Goal: Task Accomplishment & Management: Use online tool/utility

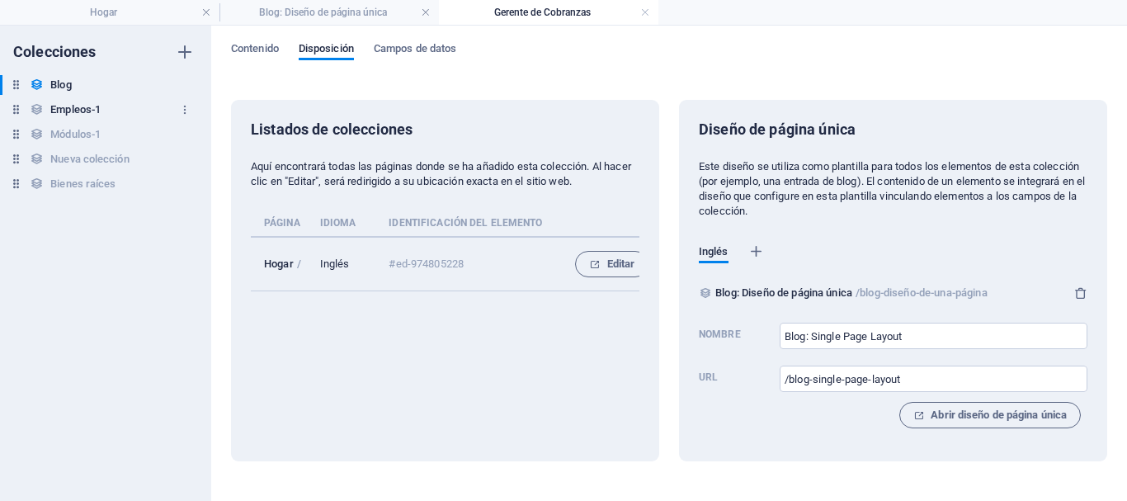
click at [97, 111] on font "Empleos-1" at bounding box center [75, 109] width 50 height 12
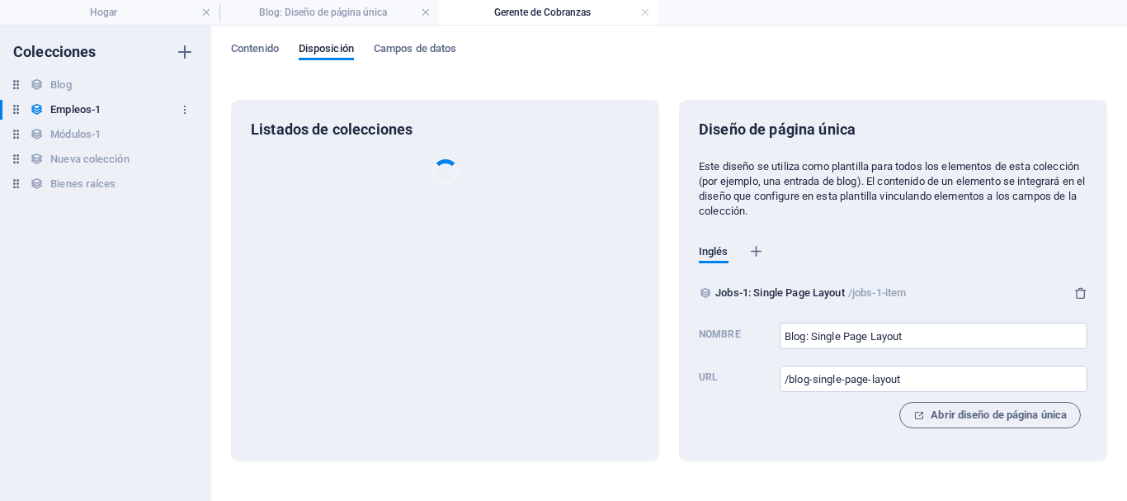
type input "Jobs-1: Single Page Layout"
type input "/jobs-1-item"
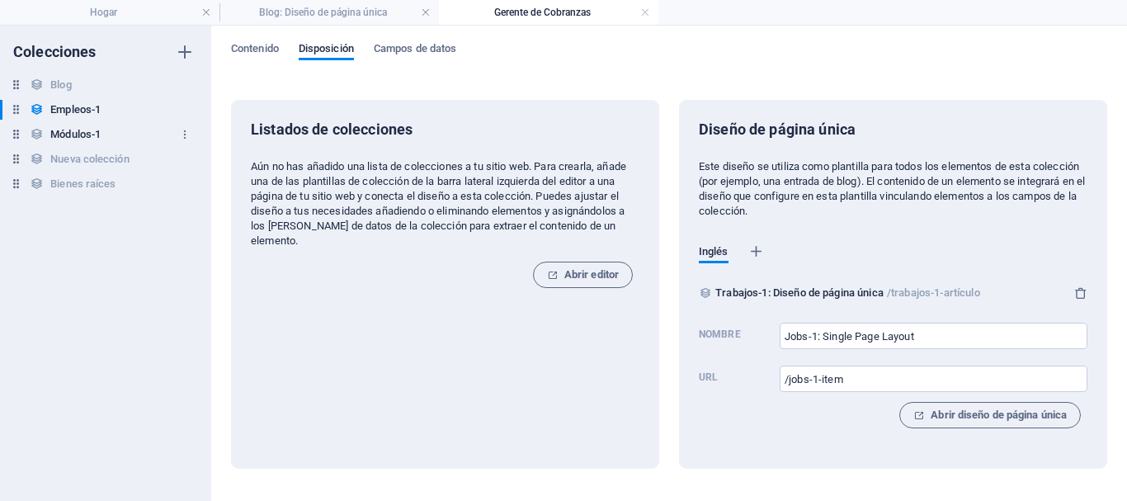
click at [88, 139] on font "Módulos-1" at bounding box center [75, 134] width 50 height 12
type input "Modules-1: Single Page Layout"
type input "/modules-1-item"
click at [87, 155] on font "Nueva colección" at bounding box center [89, 159] width 78 height 12
type input "New Collection: Single Page Layout"
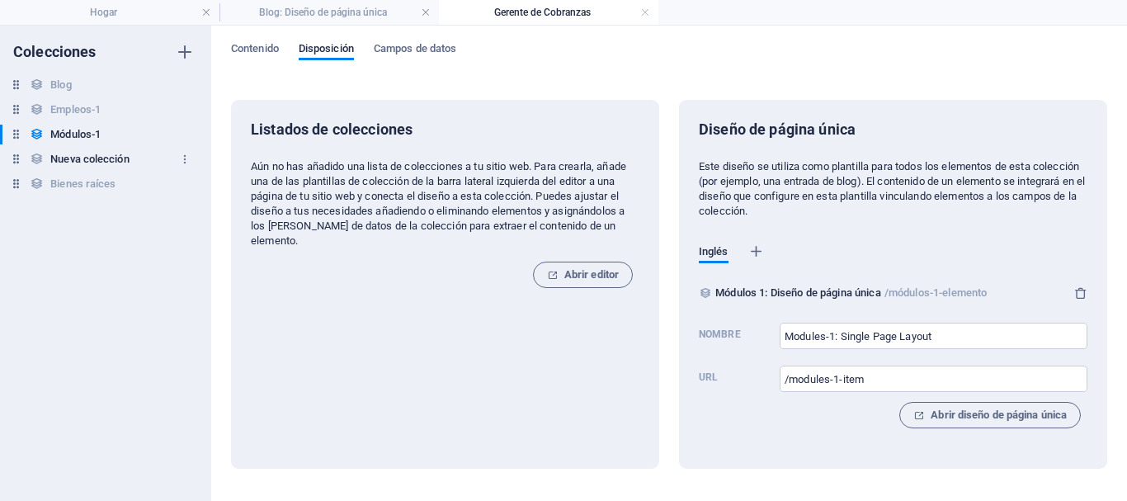
type input "/new-collection-single-page-layout"
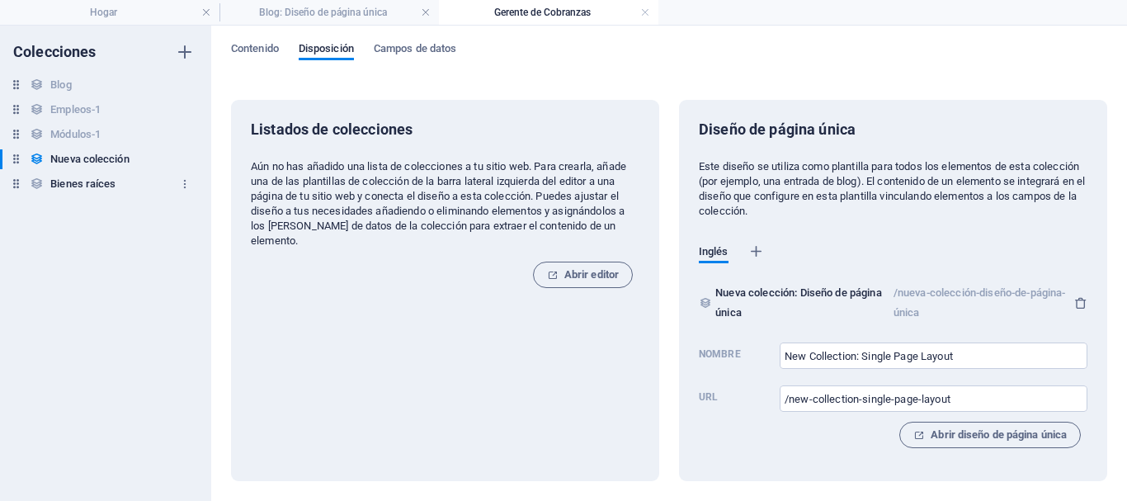
click at [87, 182] on font "Bienes raíces" at bounding box center [82, 183] width 65 height 12
type input "Real Estate: Single Page Layout"
type input "/real-estate-single-page-layout"
click at [647, 15] on link at bounding box center [645, 13] width 10 height 16
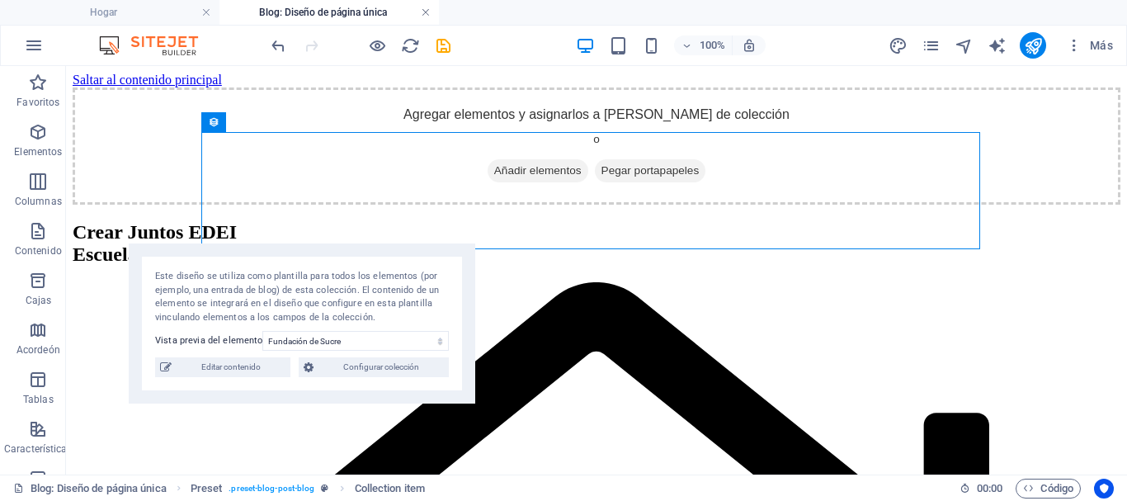
click at [426, 12] on link at bounding box center [426, 13] width 10 height 16
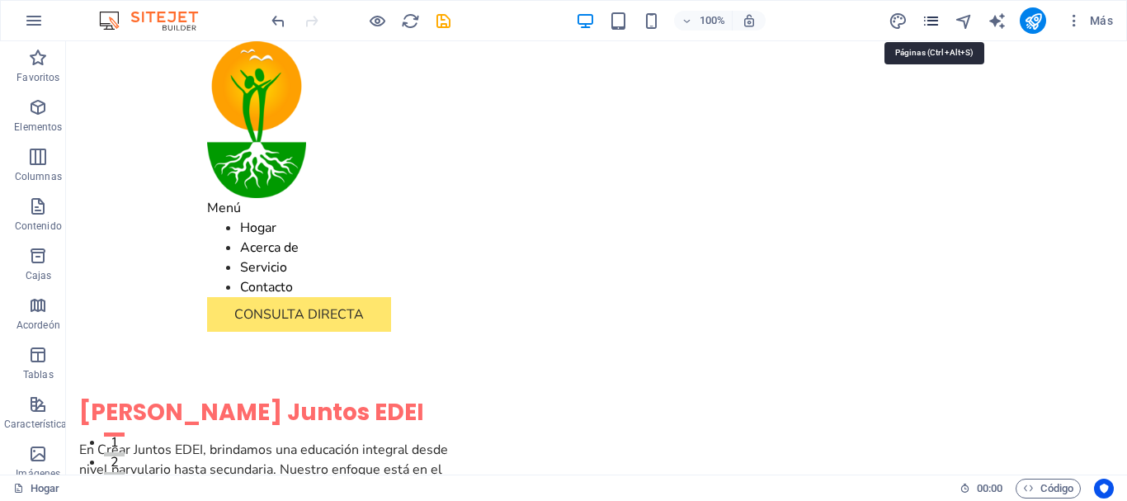
click at [936, 24] on icon "páginas" at bounding box center [931, 21] width 19 height 19
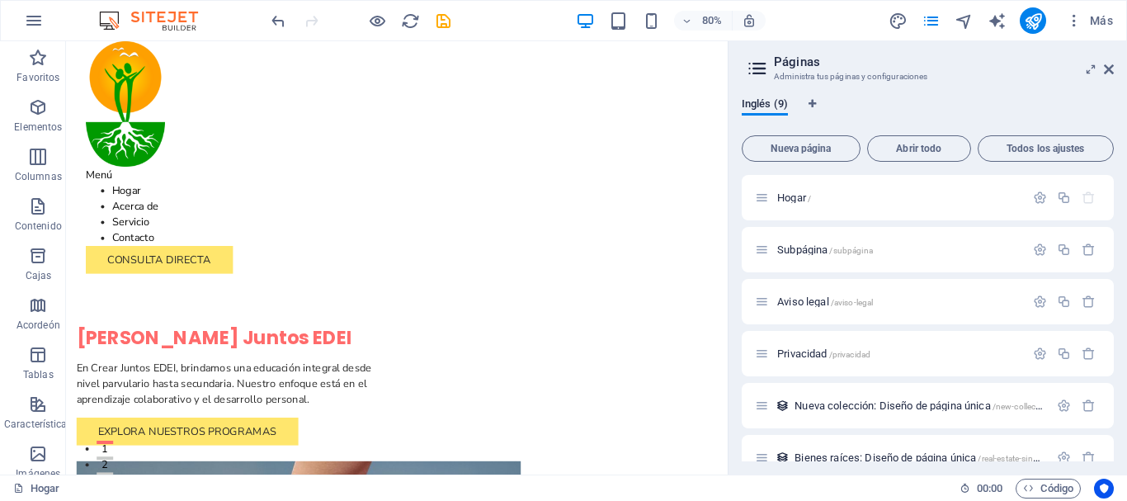
drag, startPoint x: 1109, startPoint y: 228, endPoint x: 1113, endPoint y: 251, distance: 23.5
click at [1113, 251] on div "Hogar / Subpágina /subpágina Aviso legal /aviso-legal Privacidad /privacidad Nu…" at bounding box center [928, 318] width 372 height 286
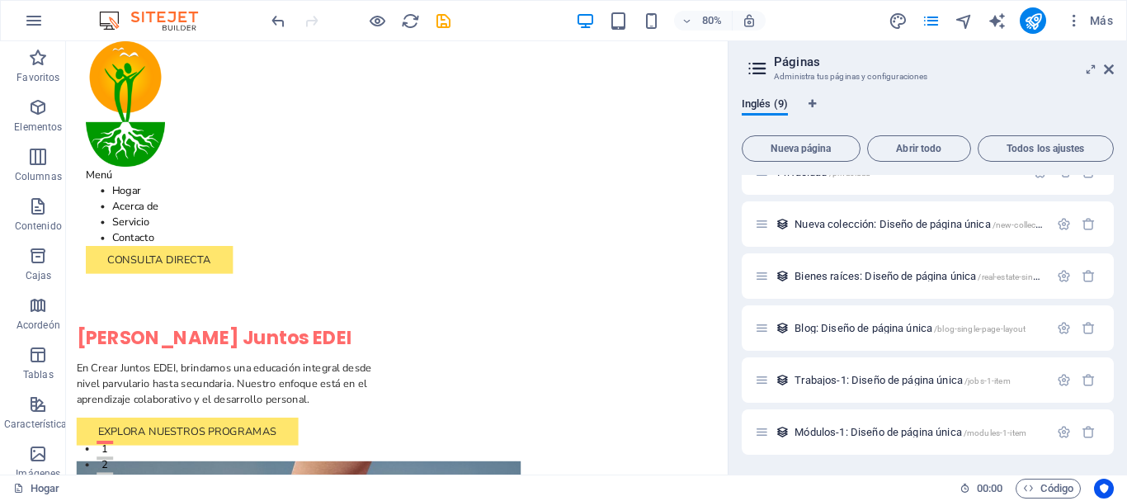
scroll to position [163, 0]
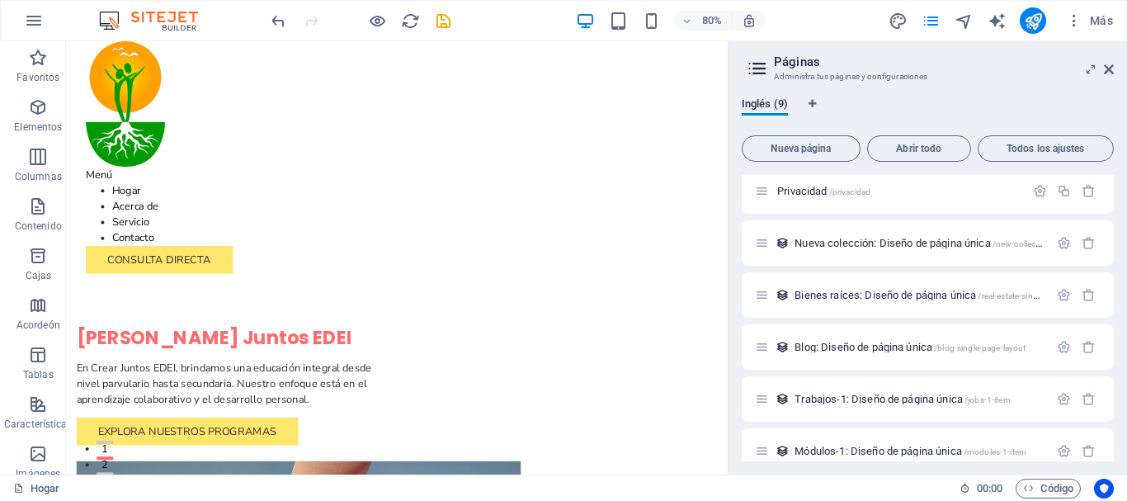
click at [1119, 406] on div "Inglés (9) Nueva página Abrir todo Todos los ajustes Hogar / Subpágina /subpági…" at bounding box center [927, 279] width 398 height 390
click at [877, 342] on font "Blog: Diseño de página única" at bounding box center [863, 347] width 138 height 12
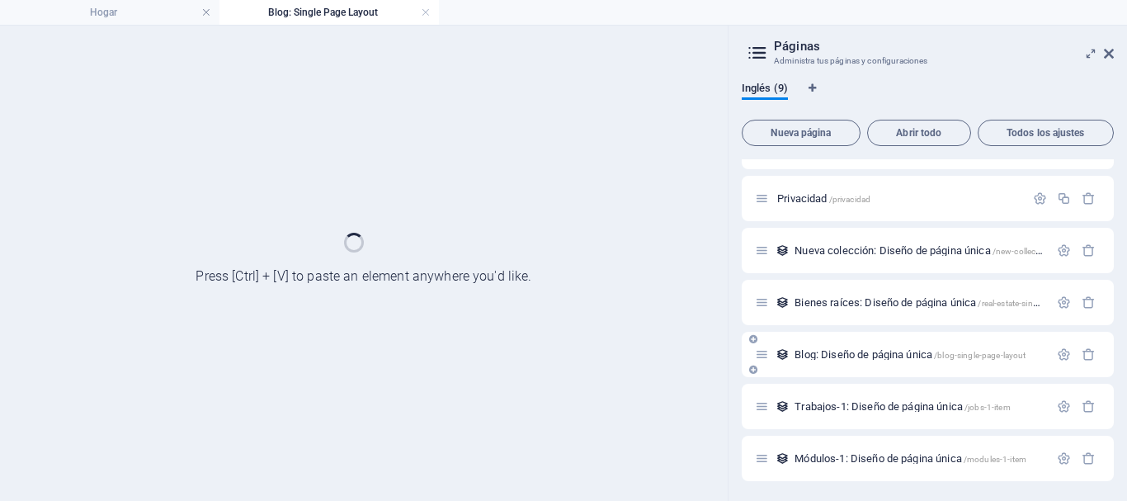
scroll to position [139, 0]
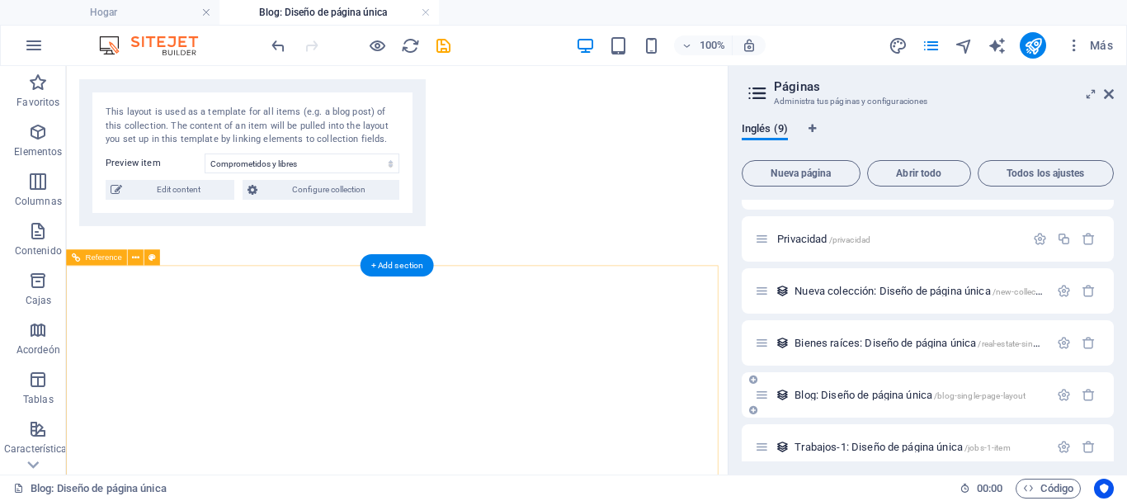
select select "68d47d14cd189cb9170e6b9e"
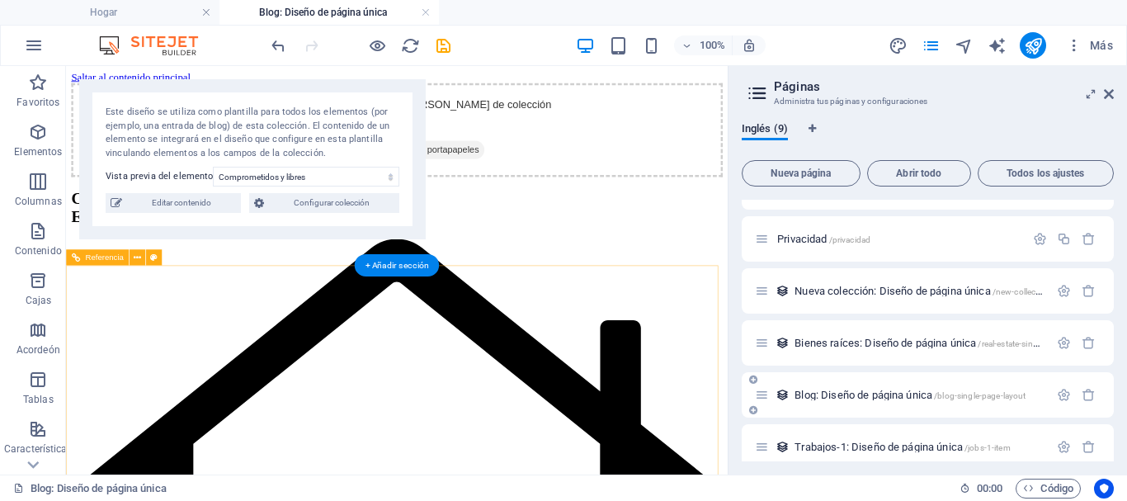
scroll to position [0, 0]
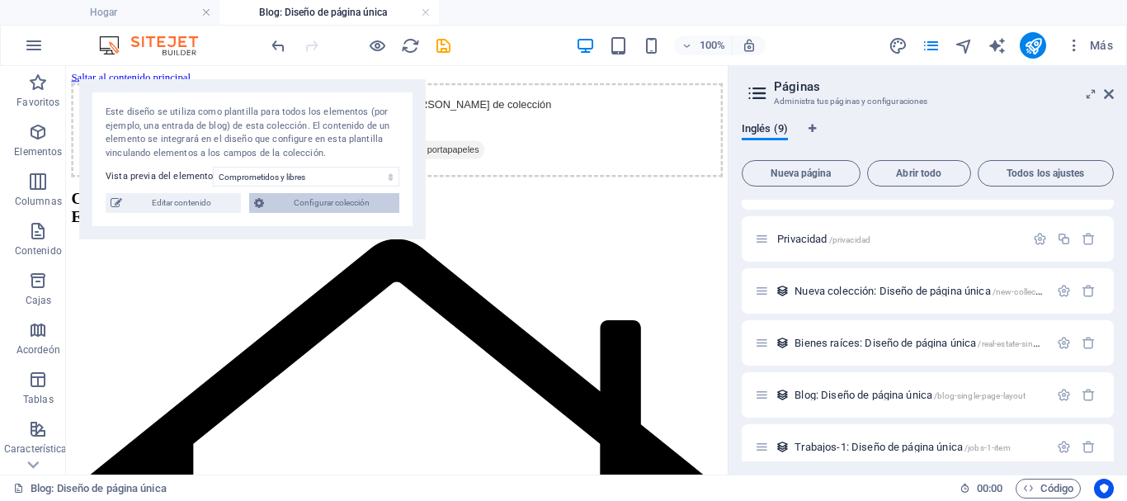
click at [355, 205] on font "Configurar colección" at bounding box center [332, 202] width 76 height 9
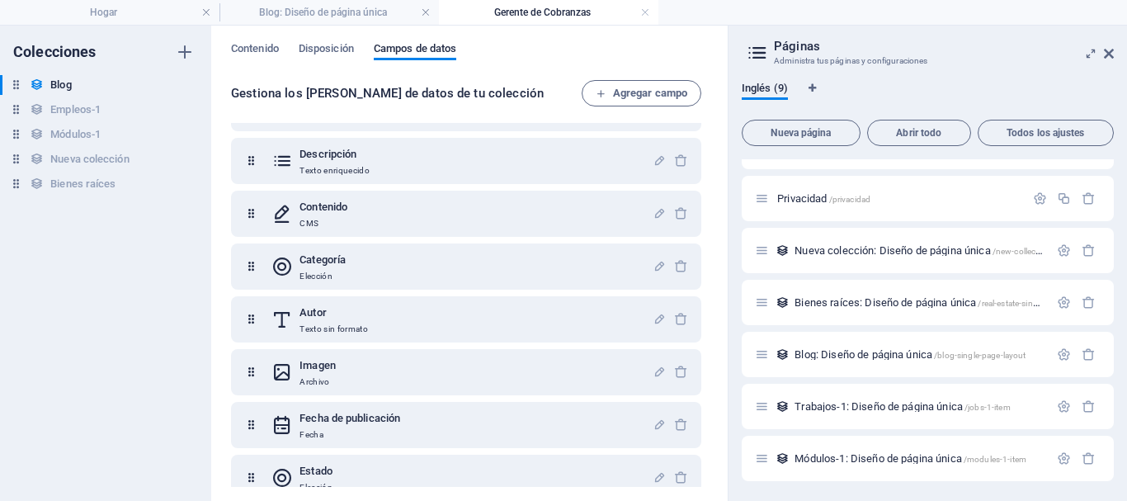
scroll to position [121, 0]
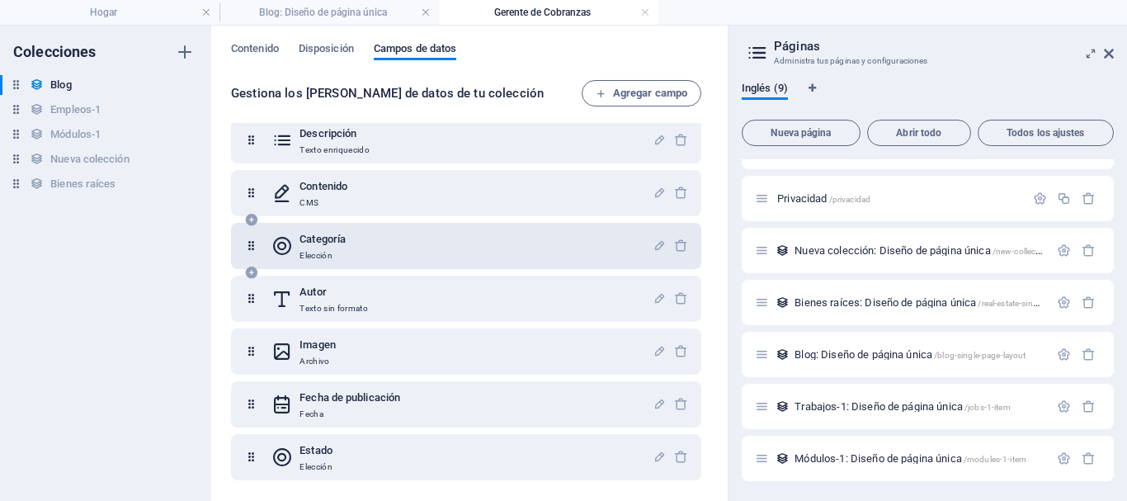
click at [326, 248] on h6 "Categoría" at bounding box center [322, 239] width 46 height 20
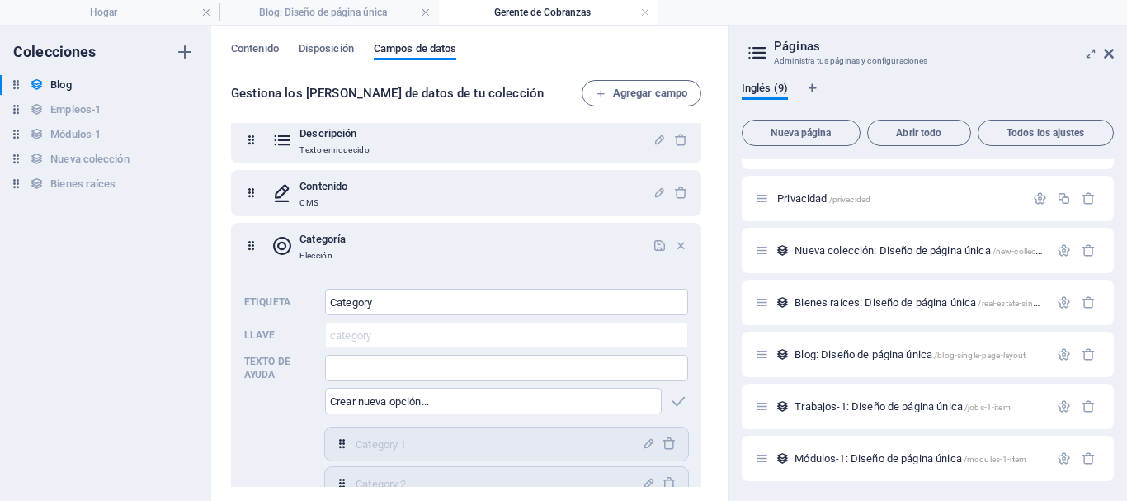
drag, startPoint x: 704, startPoint y: 301, endPoint x: 705, endPoint y: 318, distance: 17.3
click at [705, 318] on div "Nombre Texto sin formato Babosa Texto sin formato Descripción Texto [PERSON_NAM…" at bounding box center [469, 305] width 477 height 364
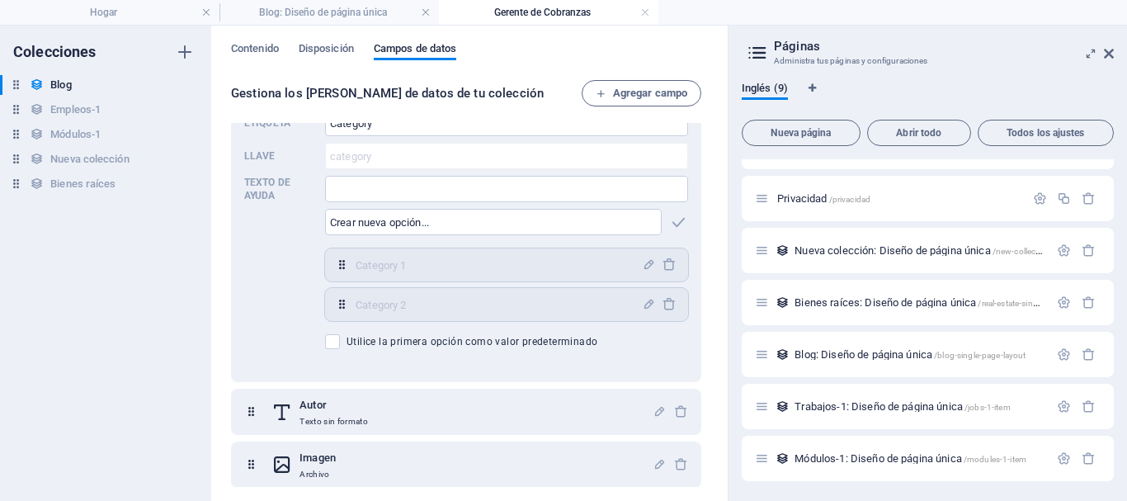
scroll to position [303, 0]
click at [642, 267] on icon "button" at bounding box center [649, 262] width 14 height 14
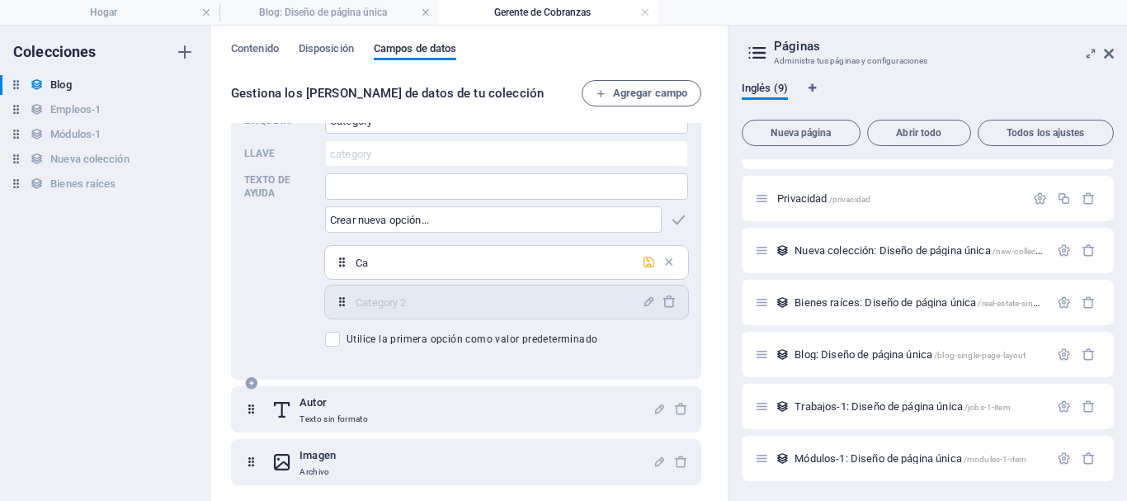
type input "C"
type input "Noticias"
click at [642, 300] on icon "button" at bounding box center [649, 302] width 14 height 14
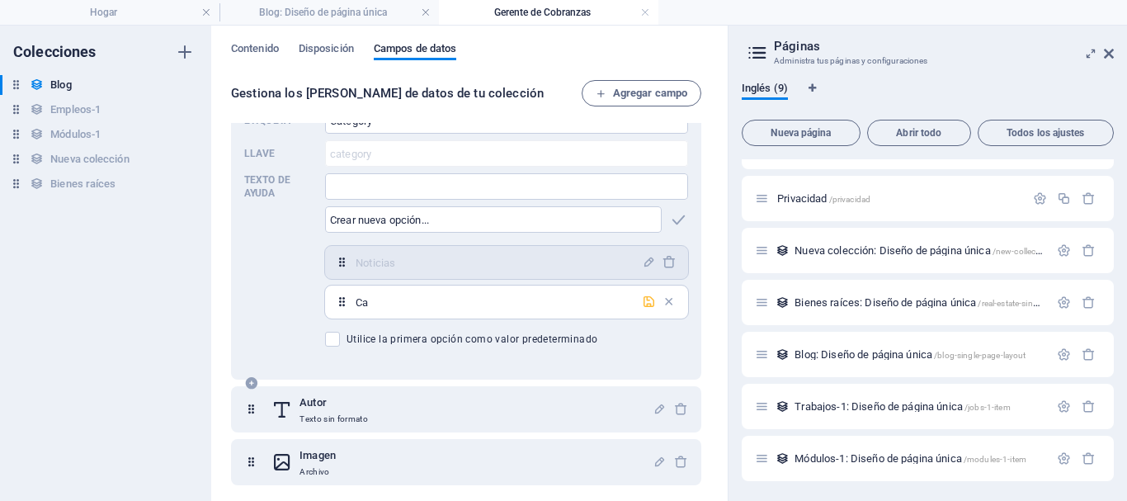
type input "C"
type input "Eventos"
click at [646, 303] on icon "button" at bounding box center [649, 302] width 14 height 14
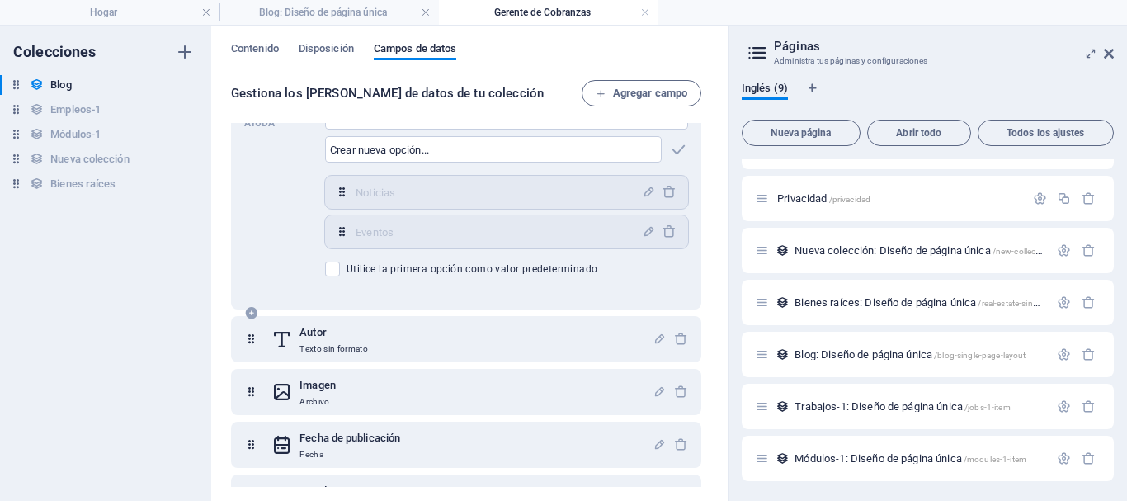
scroll to position [320, 0]
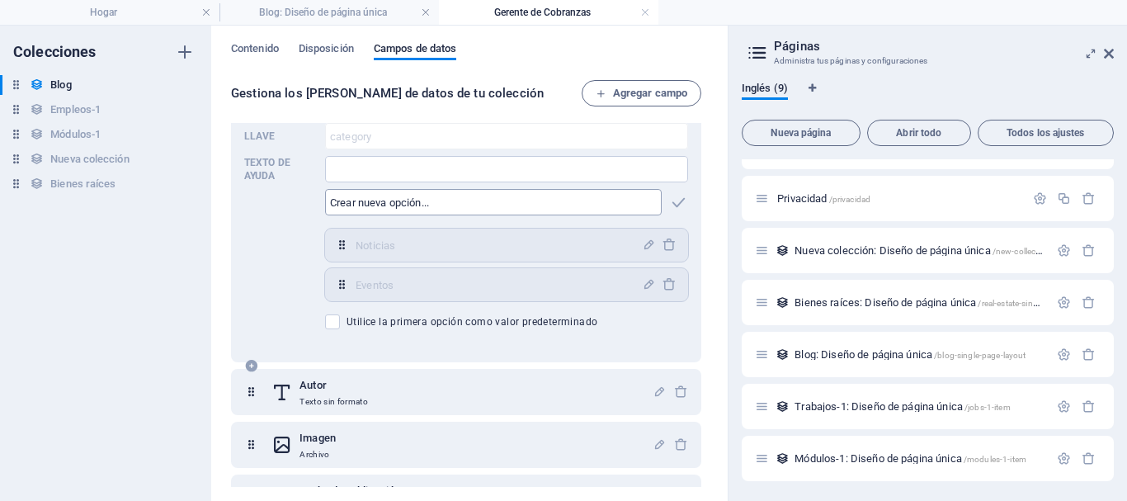
click at [615, 209] on input "text" at bounding box center [493, 202] width 337 height 26
type input "Entrevistas"
click at [672, 208] on icon "button" at bounding box center [678, 202] width 19 height 19
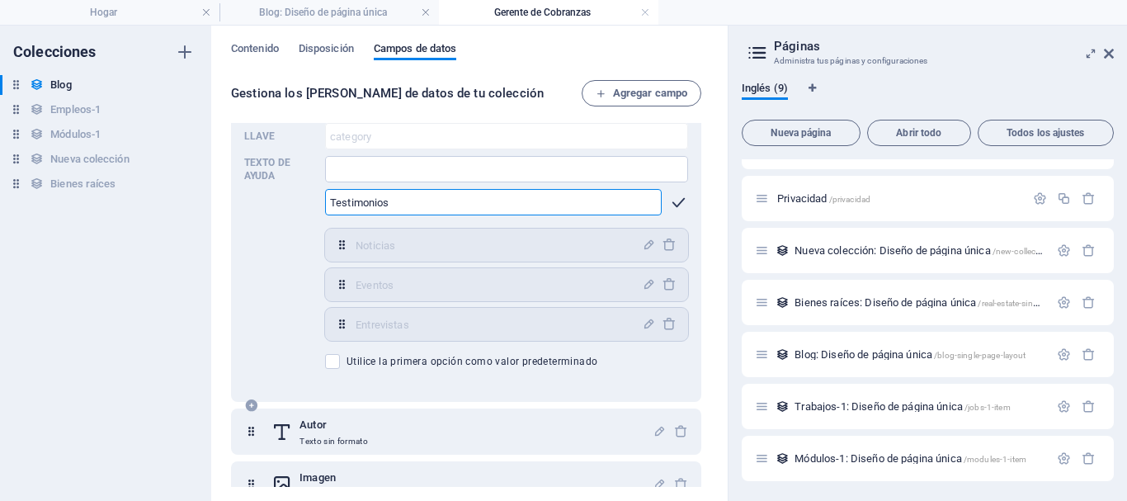
type input "Testimonios"
click at [678, 200] on icon "button" at bounding box center [678, 202] width 19 height 19
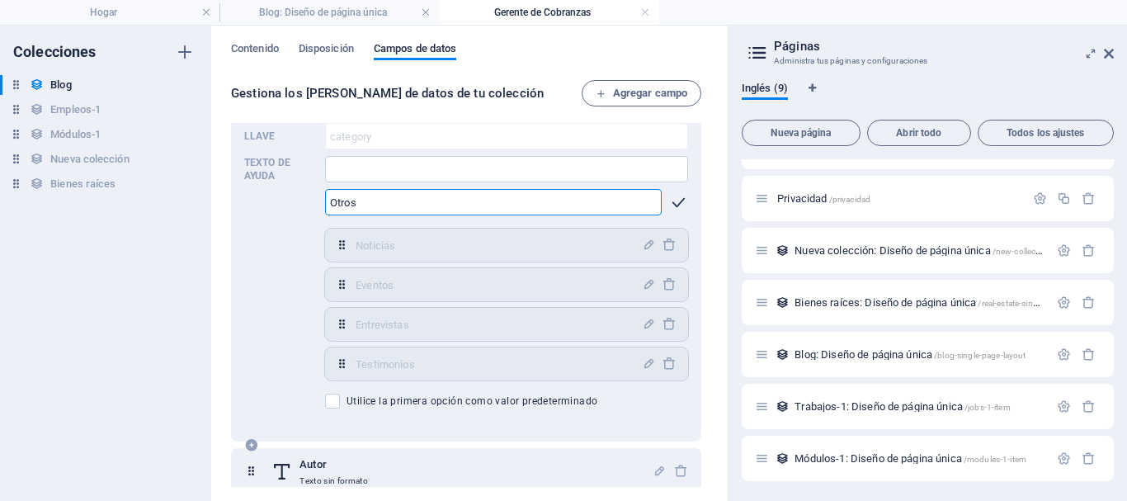
type input "Otros"
click at [677, 201] on icon "button" at bounding box center [678, 202] width 19 height 19
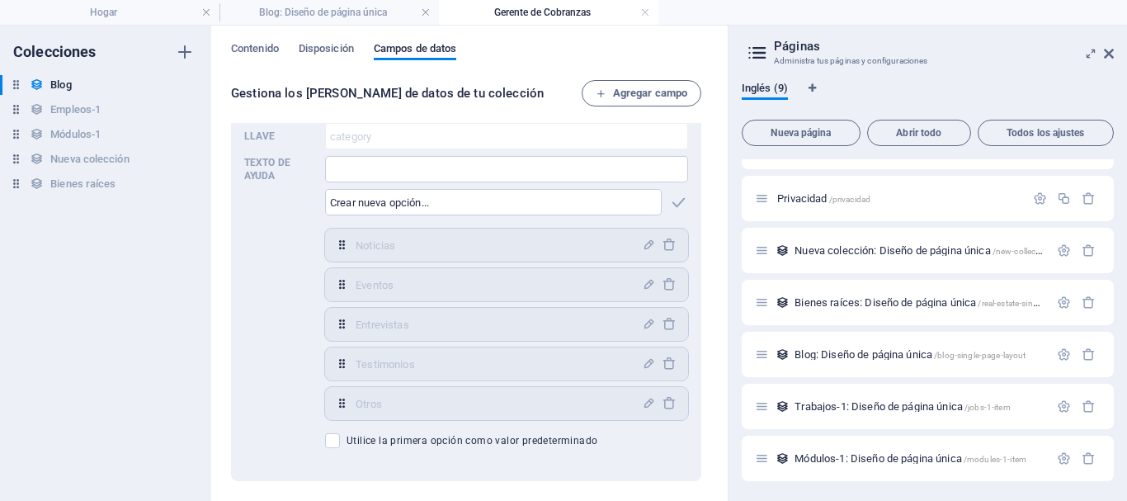
drag, startPoint x: 703, startPoint y: 310, endPoint x: 710, endPoint y: 364, distance: 54.1
click at [710, 364] on div "Contenido Disposición [PERSON_NAME] de datos Gestiona los [PERSON_NAME] de dato…" at bounding box center [469, 263] width 516 height 475
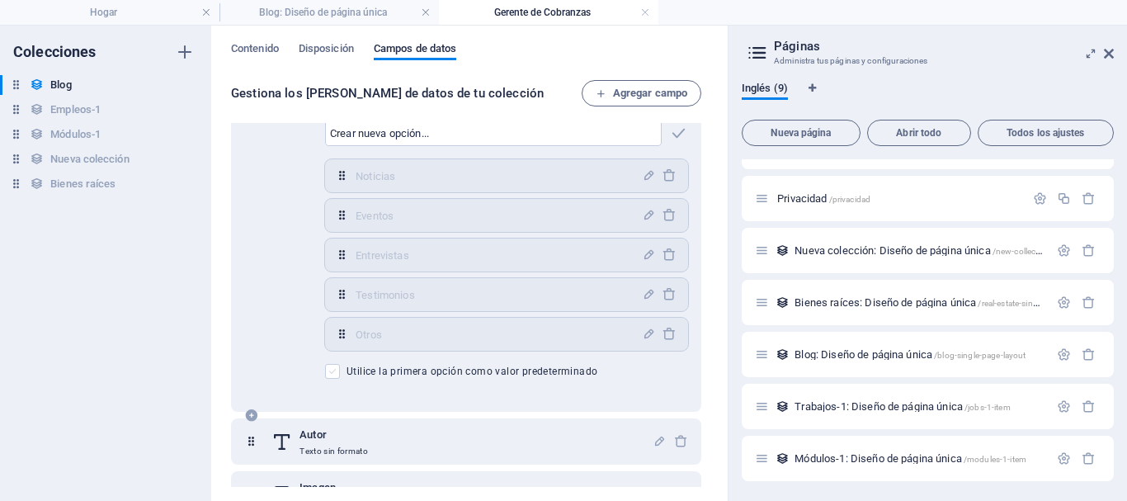
click at [332, 370] on span at bounding box center [332, 371] width 15 height 15
click at [332, 370] on input "Utilice la primera opción como valor predeterminado" at bounding box center [335, 371] width 21 height 15
checkbox input "true"
drag, startPoint x: 703, startPoint y: 322, endPoint x: 705, endPoint y: 297, distance: 24.8
click at [705, 297] on div "Nombre Texto sin formato Babosa Texto sin formato Descripción Texto [PERSON_NAM…" at bounding box center [469, 305] width 477 height 364
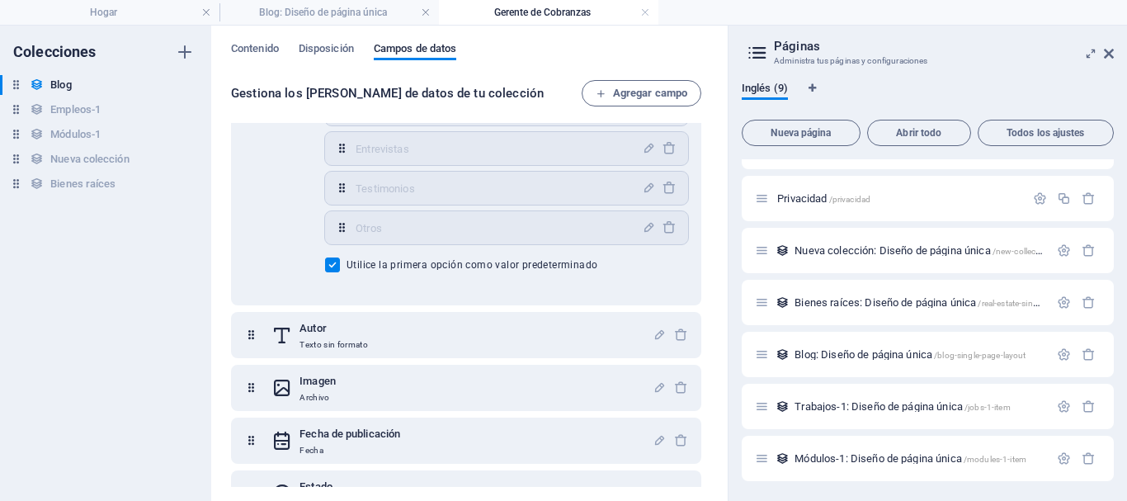
scroll to position [532, 0]
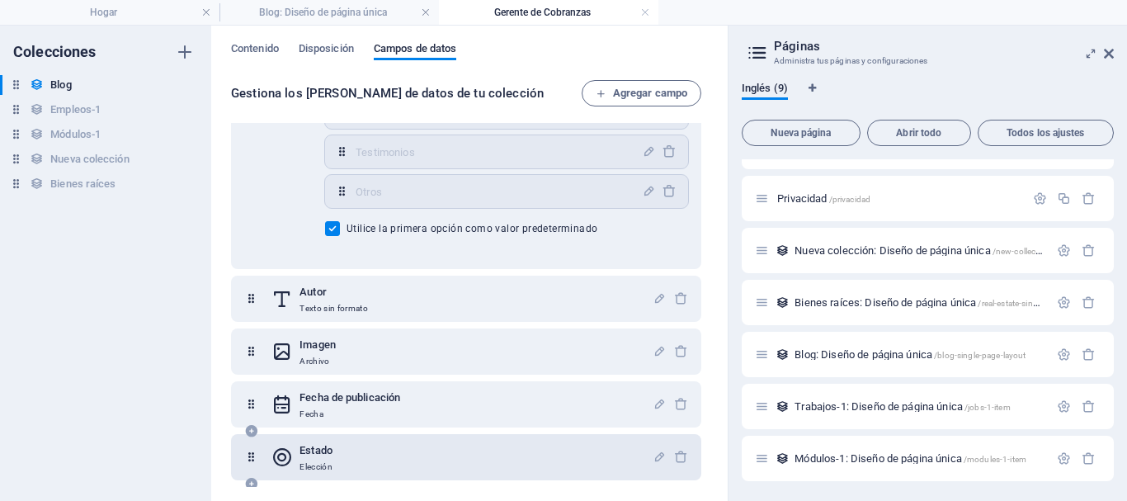
click at [473, 447] on div "Estado Elección" at bounding box center [461, 457] width 381 height 33
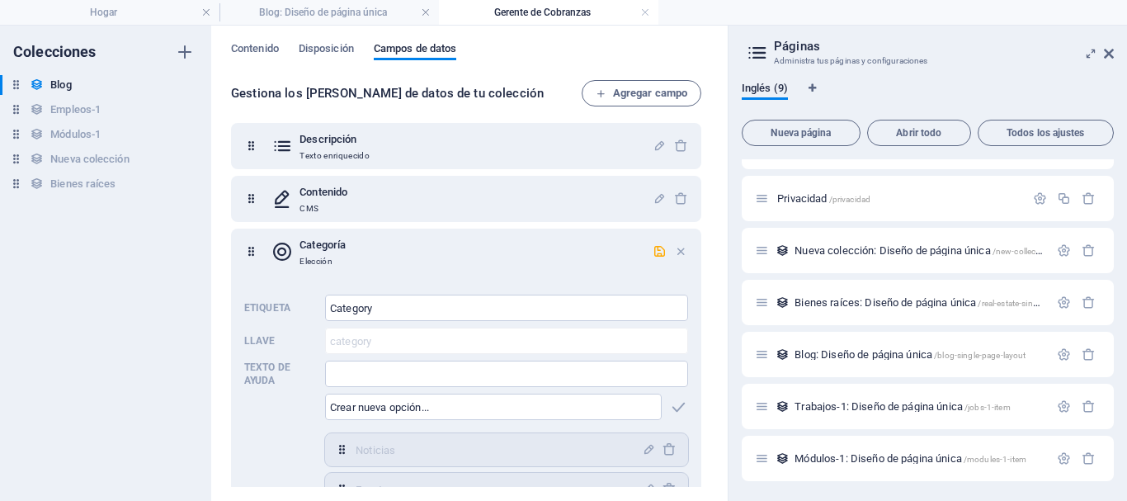
scroll to position [111, 0]
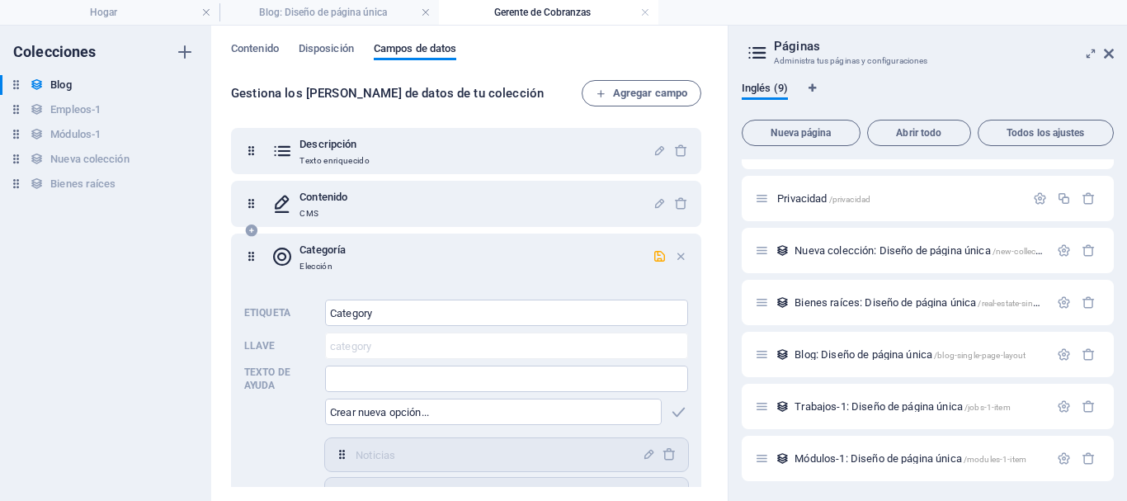
click at [334, 264] on p "Elección" at bounding box center [322, 266] width 46 height 13
click at [654, 258] on icon "button" at bounding box center [660, 256] width 14 height 14
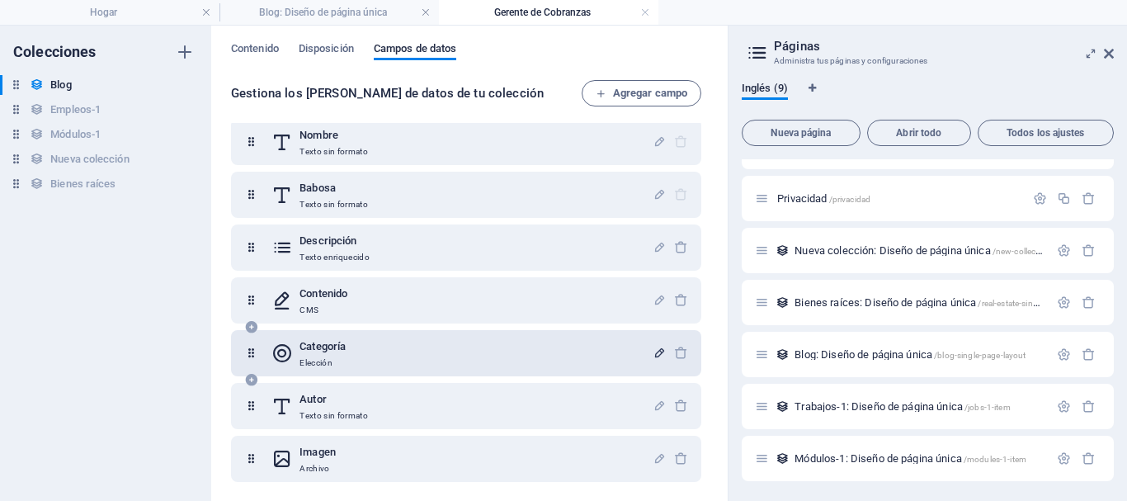
scroll to position [0, 0]
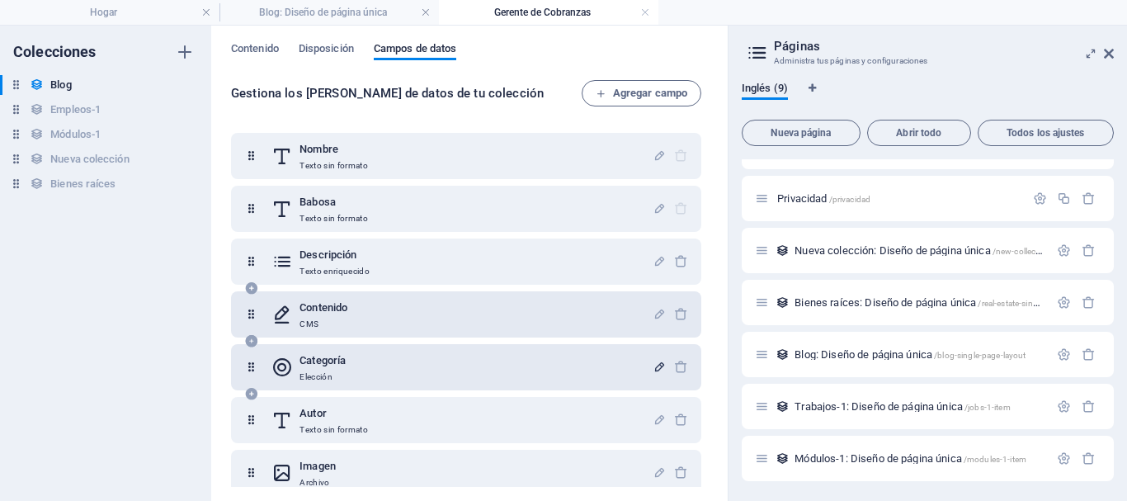
click at [342, 311] on font "Contenido" at bounding box center [323, 307] width 48 height 12
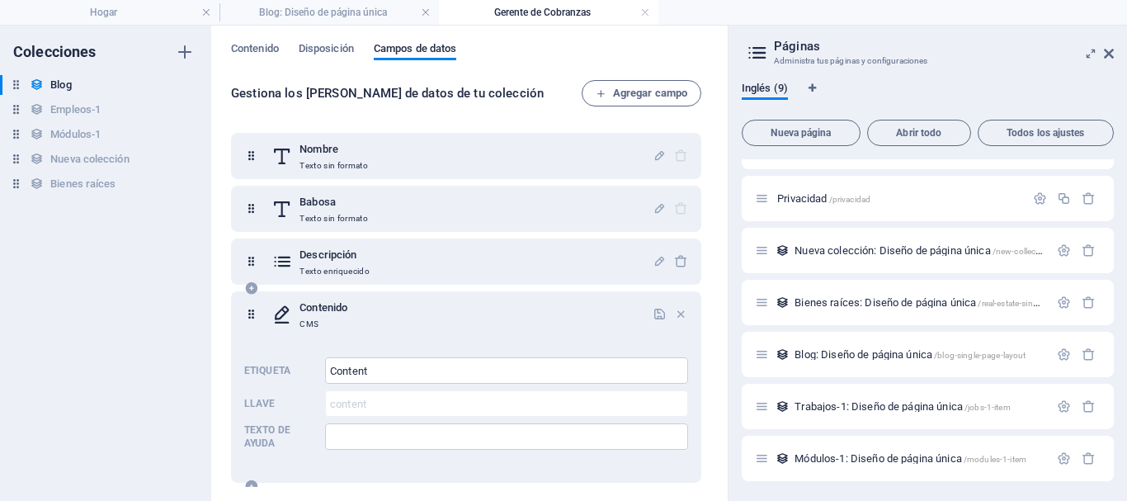
click at [330, 314] on h6 "Contenido" at bounding box center [323, 308] width 48 height 20
click at [657, 316] on icon "button" at bounding box center [660, 314] width 14 height 14
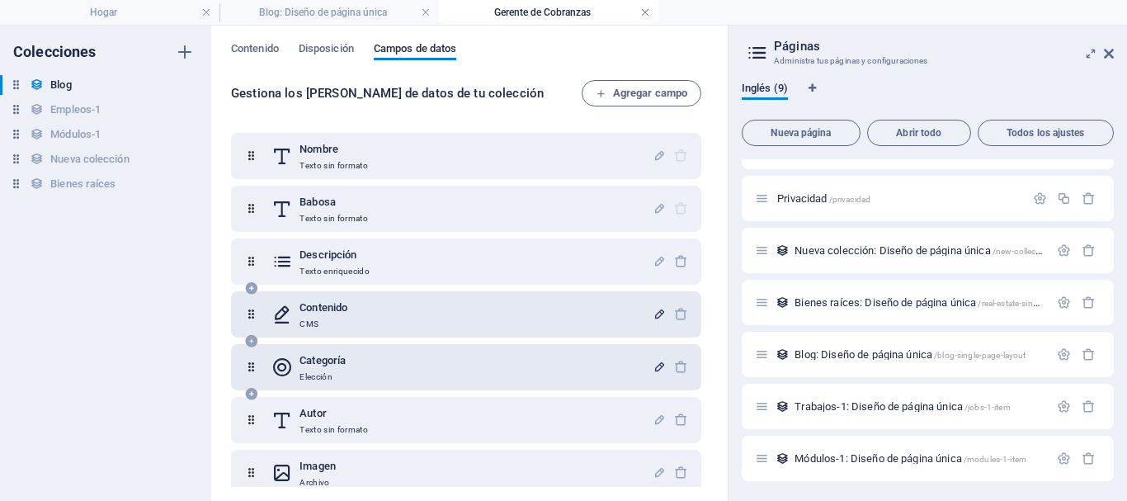
click at [645, 12] on link at bounding box center [645, 13] width 10 height 16
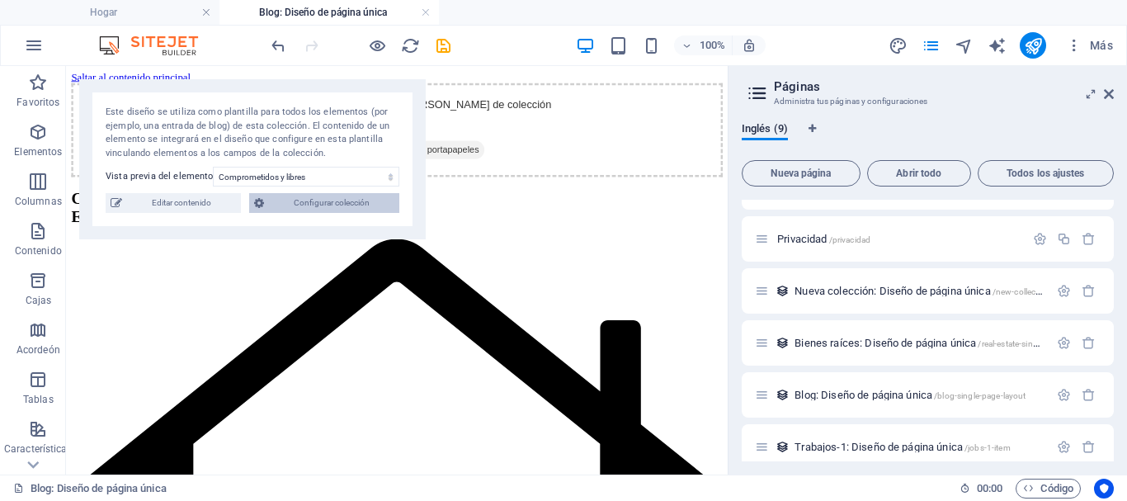
click at [350, 205] on font "Configurar colección" at bounding box center [332, 202] width 76 height 9
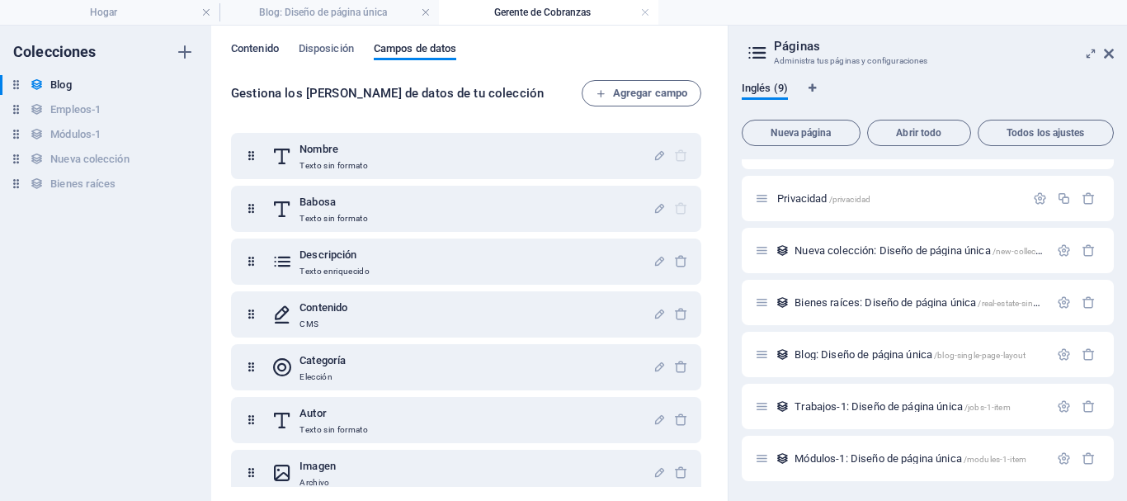
click at [259, 48] on font "Contenido" at bounding box center [255, 48] width 48 height 12
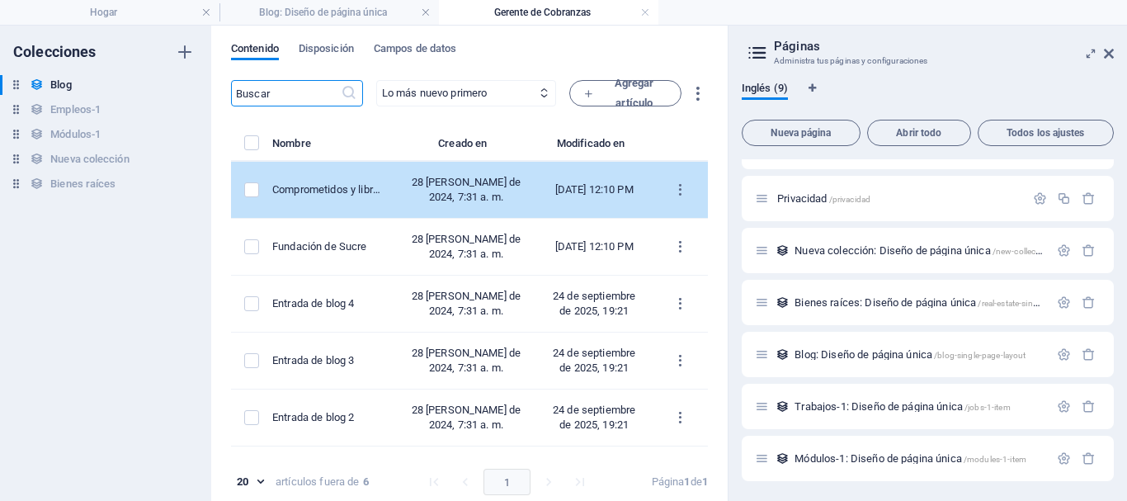
click at [633, 219] on td "[DATE] 12:10 PM" at bounding box center [594, 190] width 116 height 57
select select "Eventos"
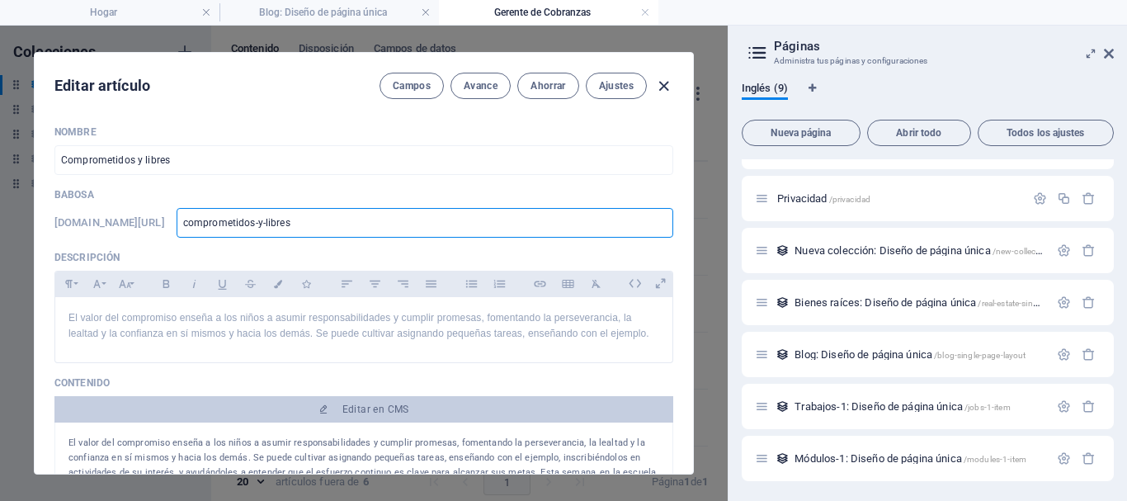
click at [661, 88] on icon "button" at bounding box center [663, 86] width 19 height 19
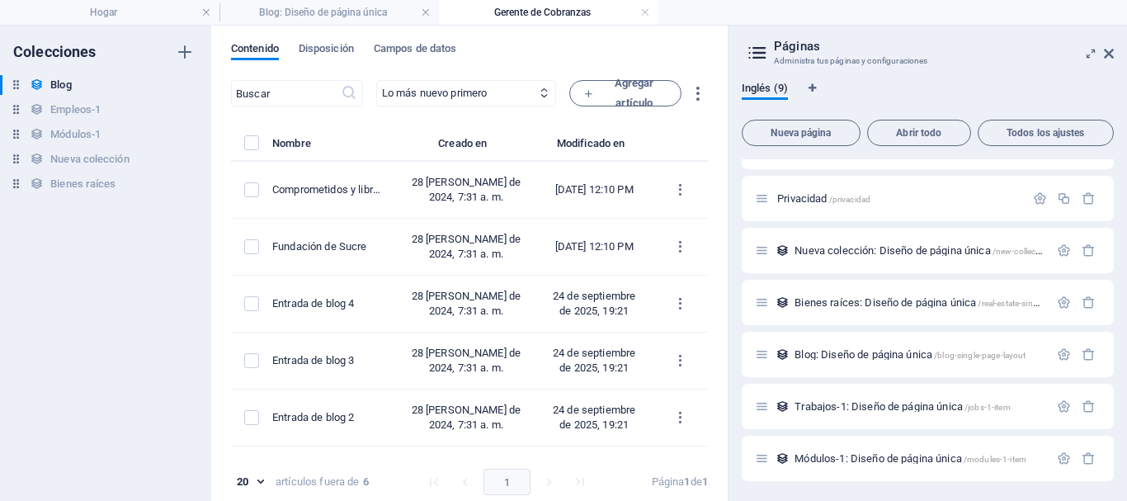
drag, startPoint x: 700, startPoint y: 267, endPoint x: 703, endPoint y: 299, distance: 32.3
click at [703, 299] on div "Nombre Creado en Modificado en Comprometidos y libres 28 [PERSON_NAME] de 2024,…" at bounding box center [469, 294] width 477 height 323
click at [335, 52] on font "Disposición" at bounding box center [326, 48] width 55 height 12
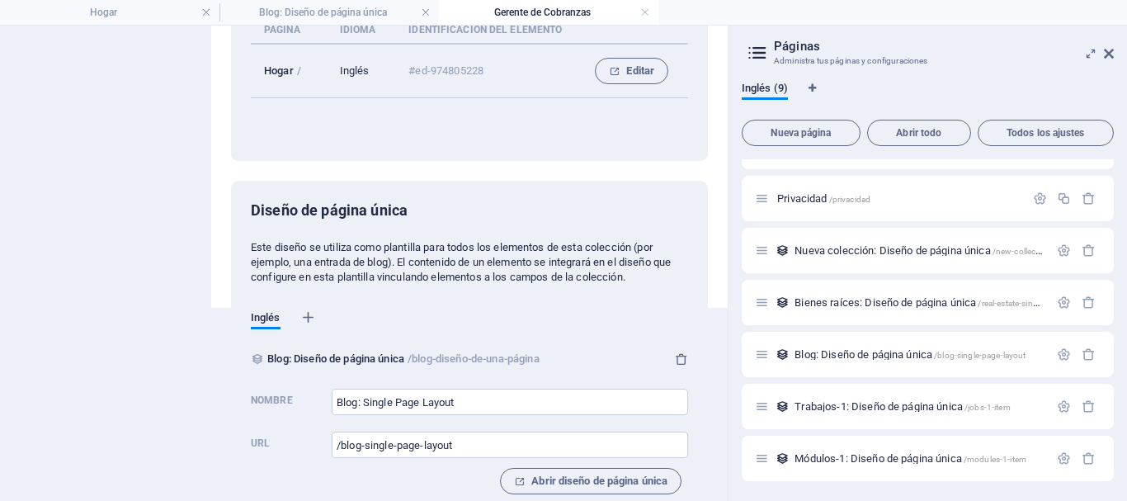
scroll to position [219, 0]
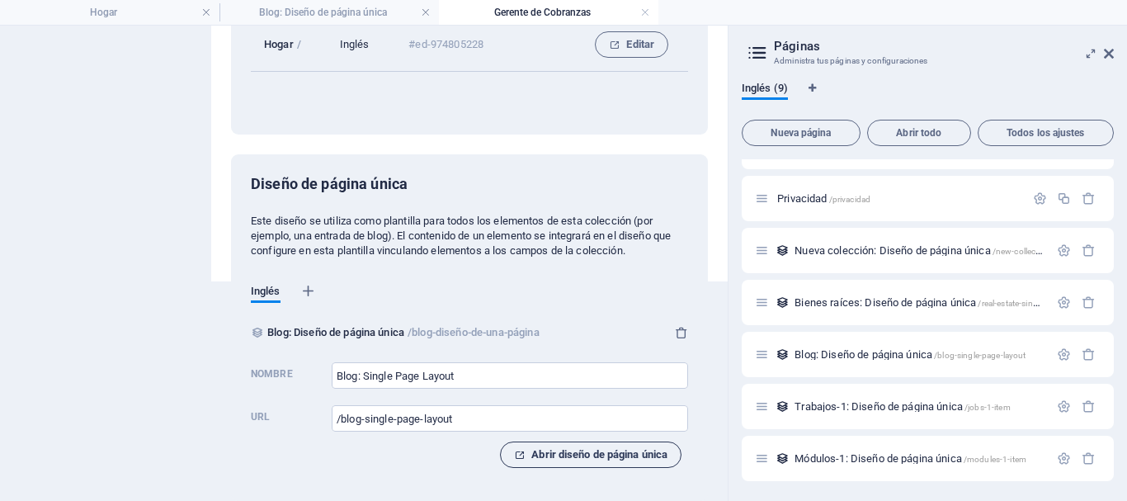
click at [633, 461] on font "Abrir diseño de página única" at bounding box center [599, 455] width 136 height 20
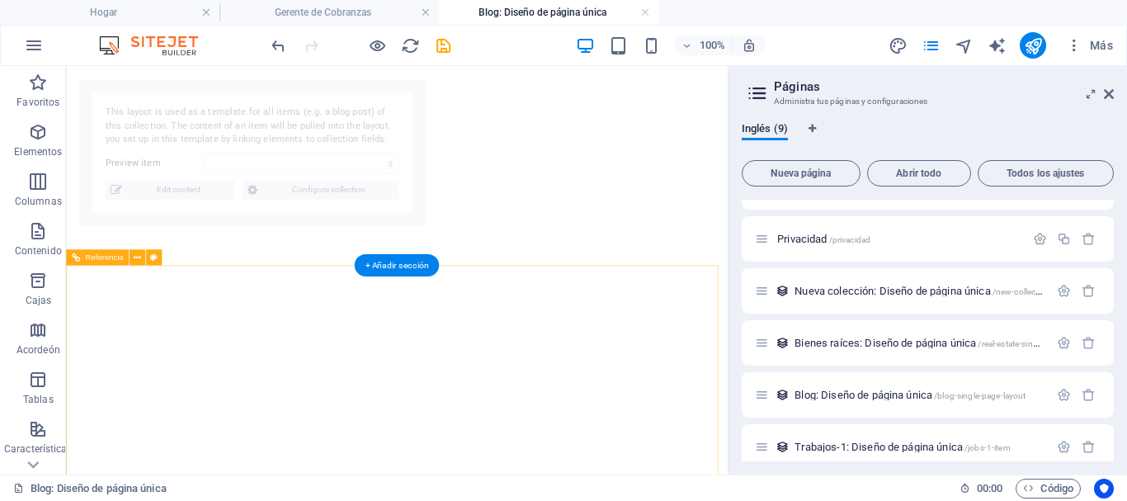
select select "68d47d14cd189cb9170e6b9e"
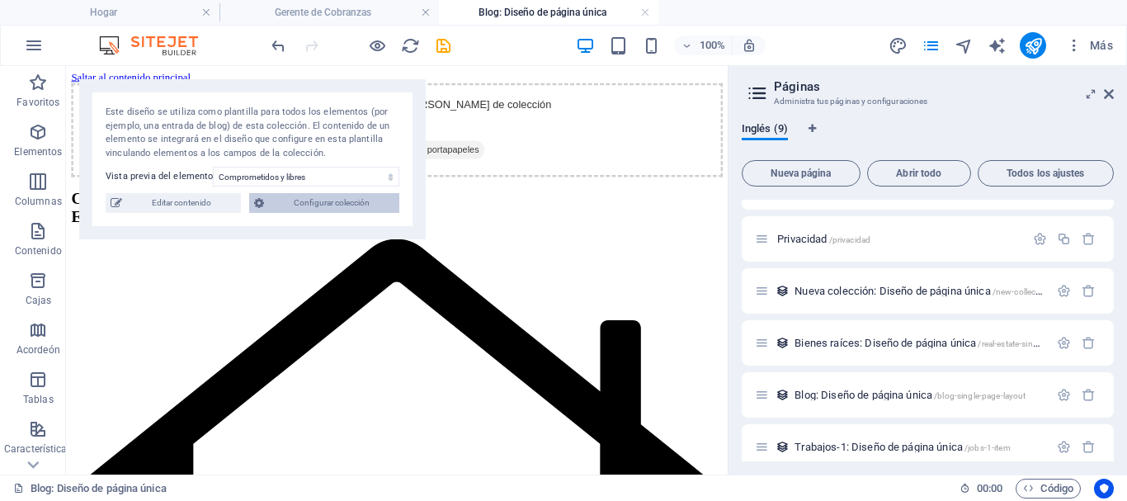
scroll to position [0, 0]
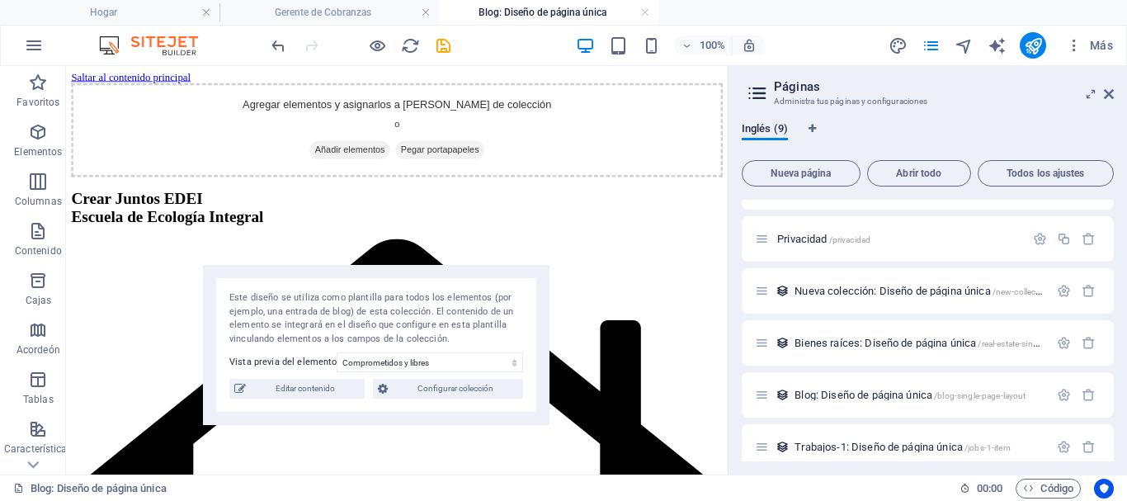
drag, startPoint x: 392, startPoint y: 188, endPoint x: 516, endPoint y: 311, distance: 174.4
click at [516, 311] on div "Este diseño se utiliza como plantilla para todos los elementos (por ejemplo, un…" at bounding box center [376, 318] width 294 height 54
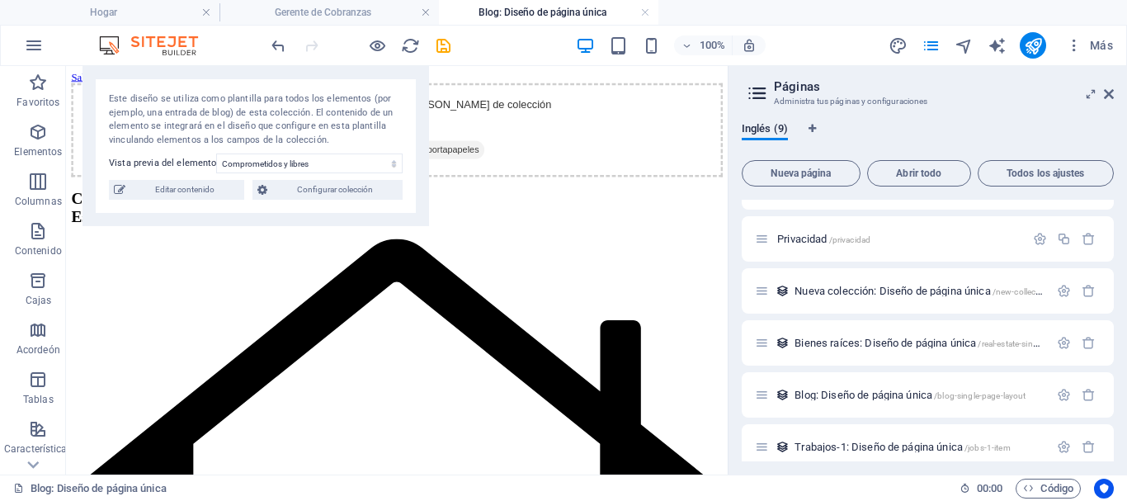
drag, startPoint x: 458, startPoint y: 318, endPoint x: 338, endPoint y: 117, distance: 234.2
click at [338, 117] on div "Este diseño se utiliza como plantilla para todos los elementos (por ejemplo, un…" at bounding box center [256, 119] width 294 height 54
click at [356, 12] on font "Gerente de Cobranzas" at bounding box center [323, 13] width 97 height 12
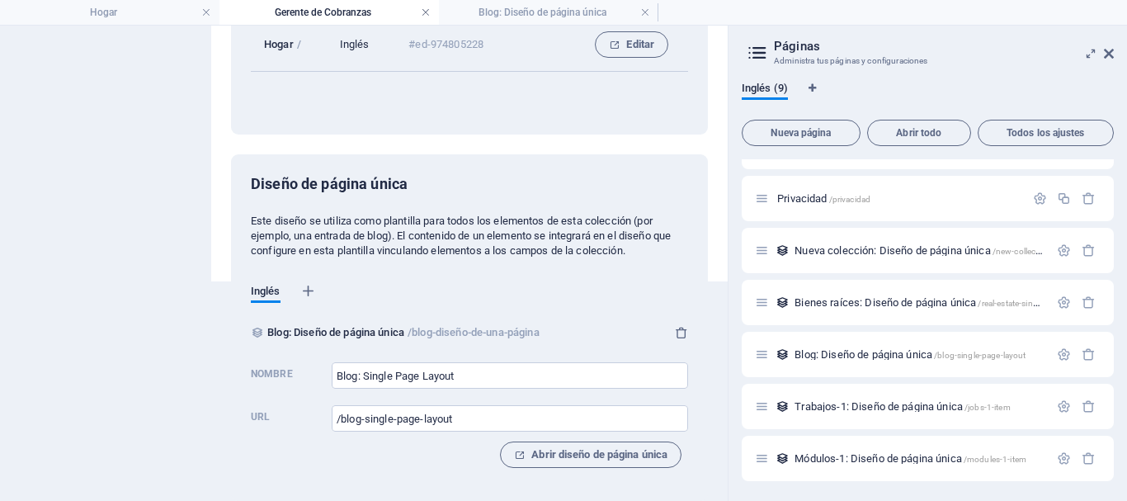
click at [424, 12] on link at bounding box center [426, 13] width 10 height 16
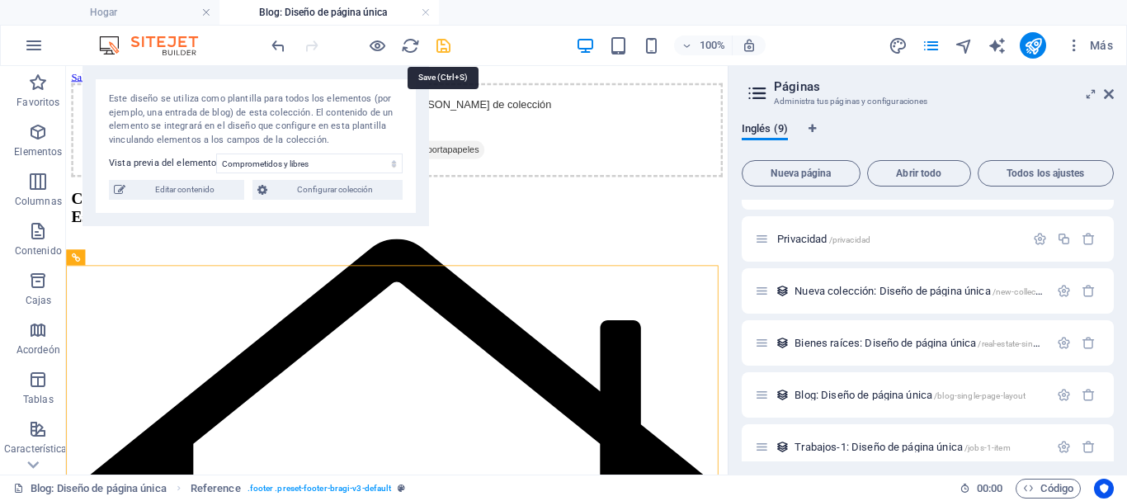
click at [443, 48] on icon "ahorrar" at bounding box center [443, 45] width 19 height 19
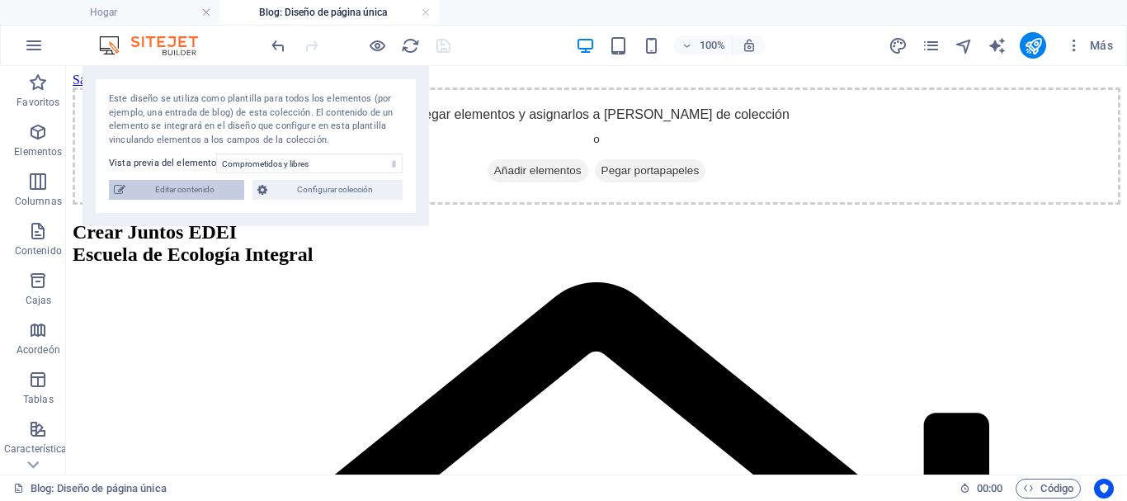
click at [189, 195] on span "Editar contenido" at bounding box center [184, 190] width 109 height 20
select select "Eventos"
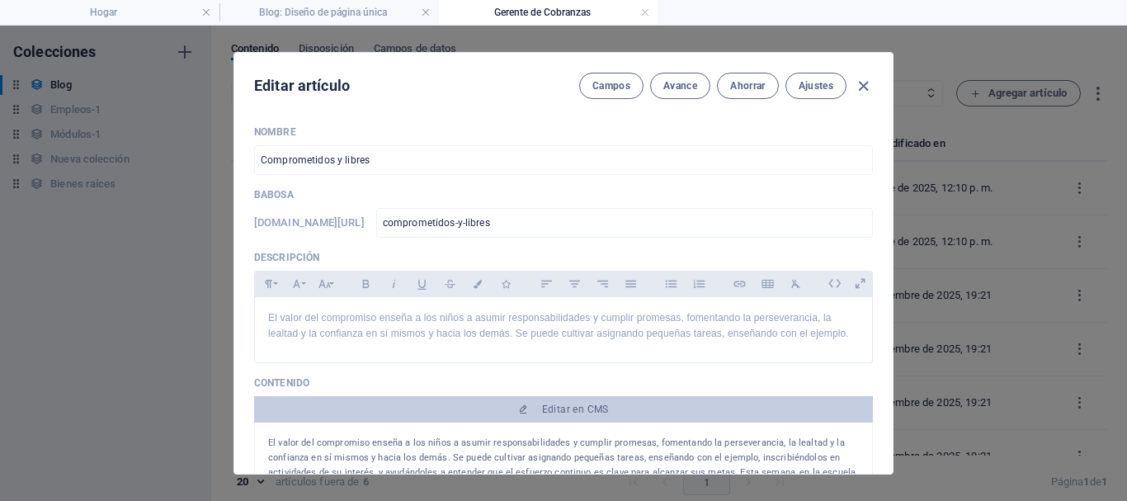
click at [237, 215] on div "Nombre Comprometidos y libres ​ Babosa [DOMAIN_NAME][URL] comprometidos-y-libre…" at bounding box center [563, 292] width 658 height 361
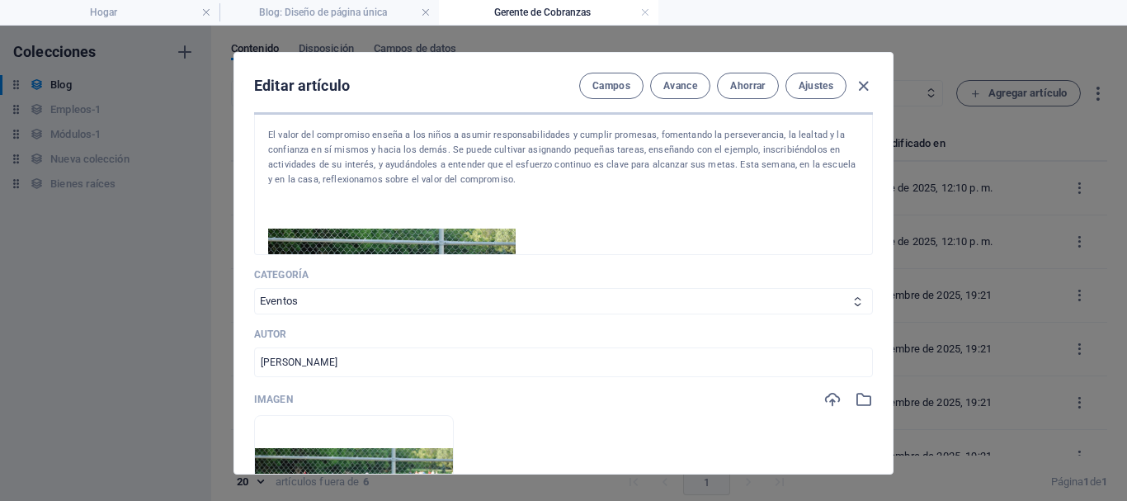
scroll to position [335, 0]
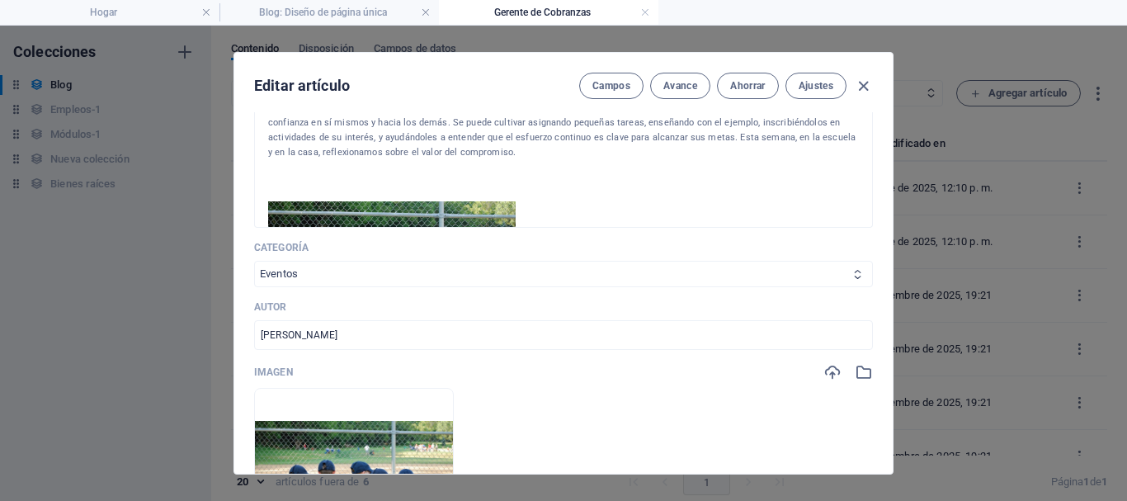
click at [372, 277] on select "Categoría 1 Eventos Entrevistas Testimonios Otros" at bounding box center [563, 274] width 619 height 26
click at [859, 79] on icon "button" at bounding box center [863, 86] width 19 height 19
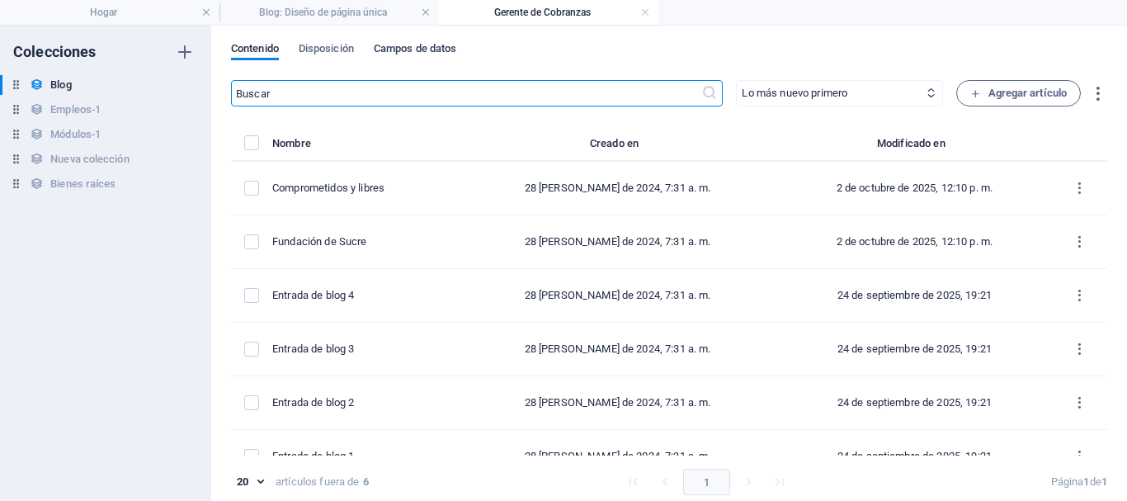
click at [420, 48] on font "Campos de datos" at bounding box center [415, 48] width 83 height 12
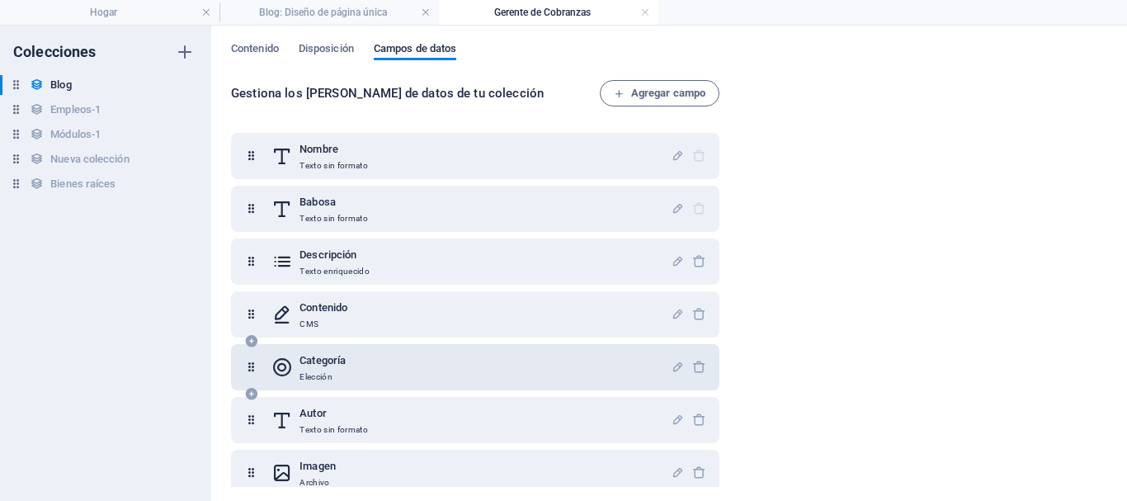
click at [357, 359] on div "Categoría Elección" at bounding box center [470, 367] width 399 height 33
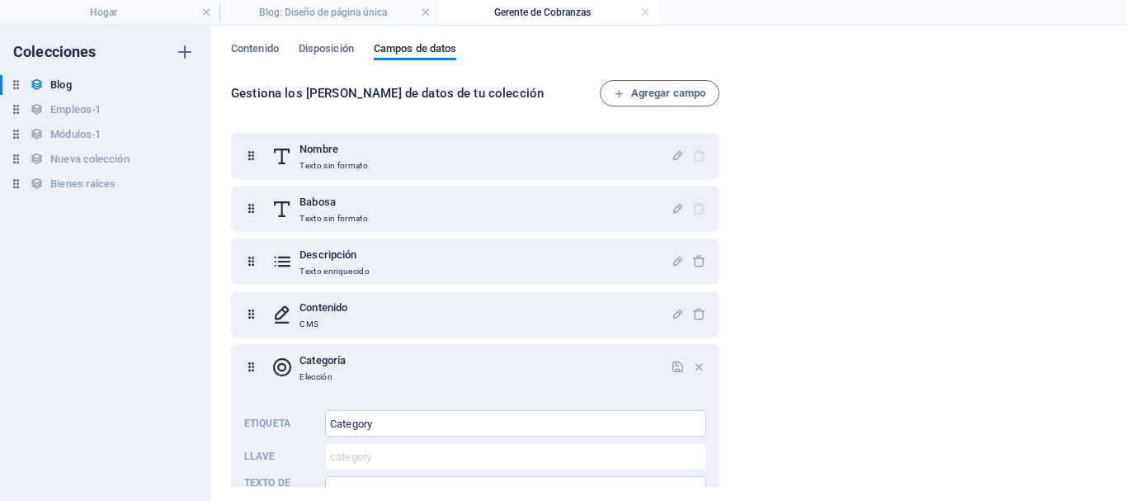
scroll to position [318, 0]
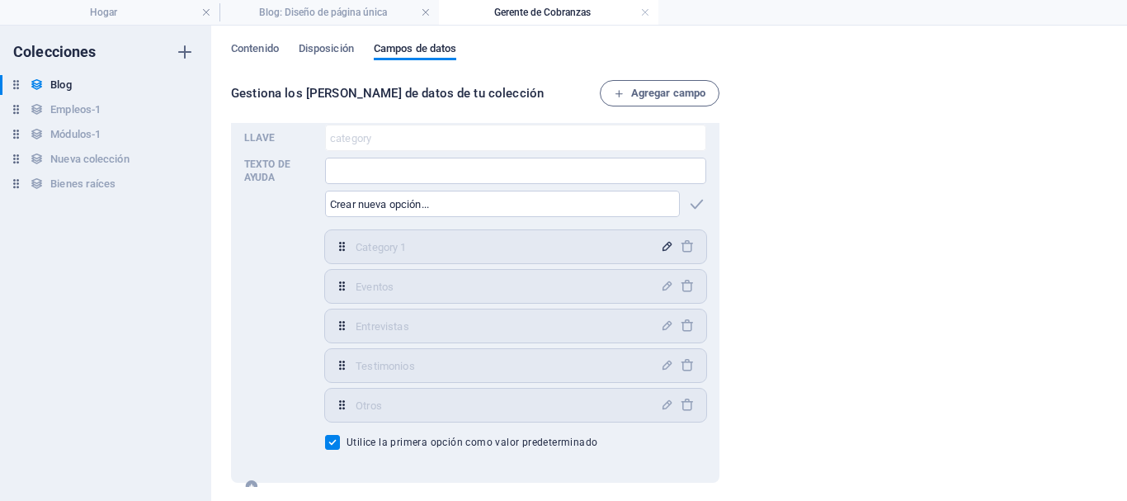
click at [662, 245] on icon "button" at bounding box center [667, 246] width 14 height 14
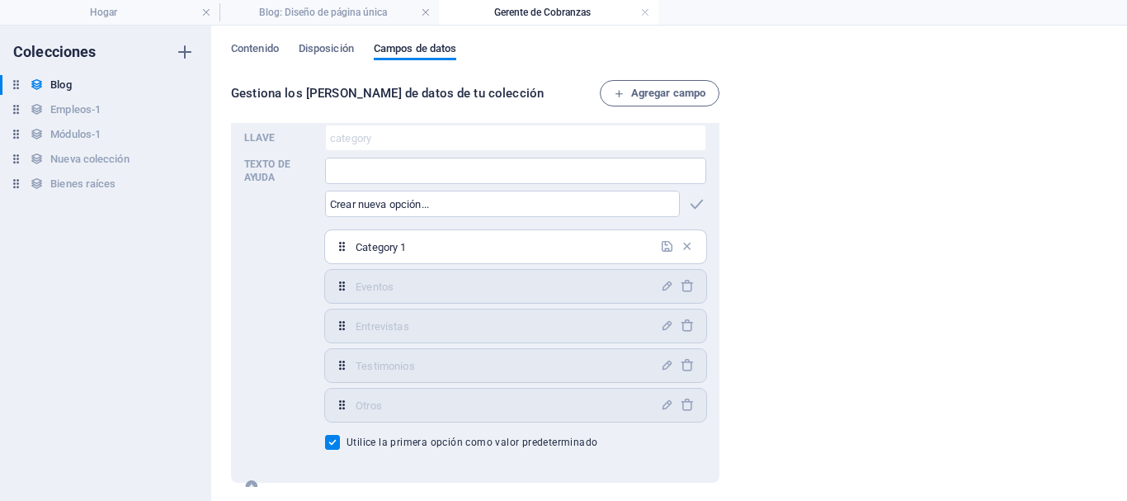
drag, startPoint x: 417, startPoint y: 243, endPoint x: 343, endPoint y: 252, distance: 74.8
click at [343, 252] on div "Category 1 ​" at bounding box center [515, 246] width 381 height 33
type input "Noticias"
click at [660, 248] on icon "button" at bounding box center [667, 246] width 14 height 14
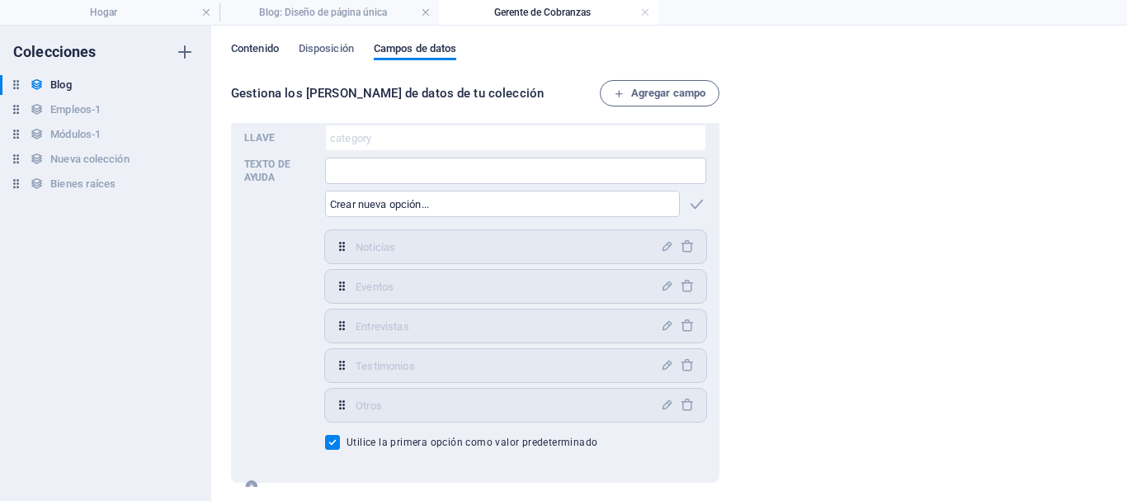
click at [273, 50] on font "Contenido" at bounding box center [255, 48] width 48 height 12
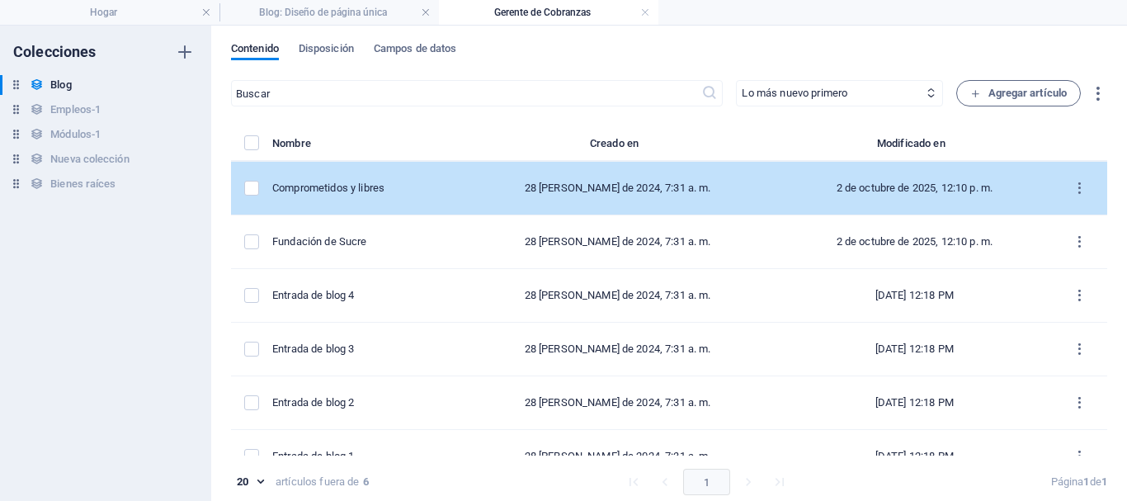
click at [384, 186] on font "Comprometidos y libres" at bounding box center [328, 188] width 112 height 12
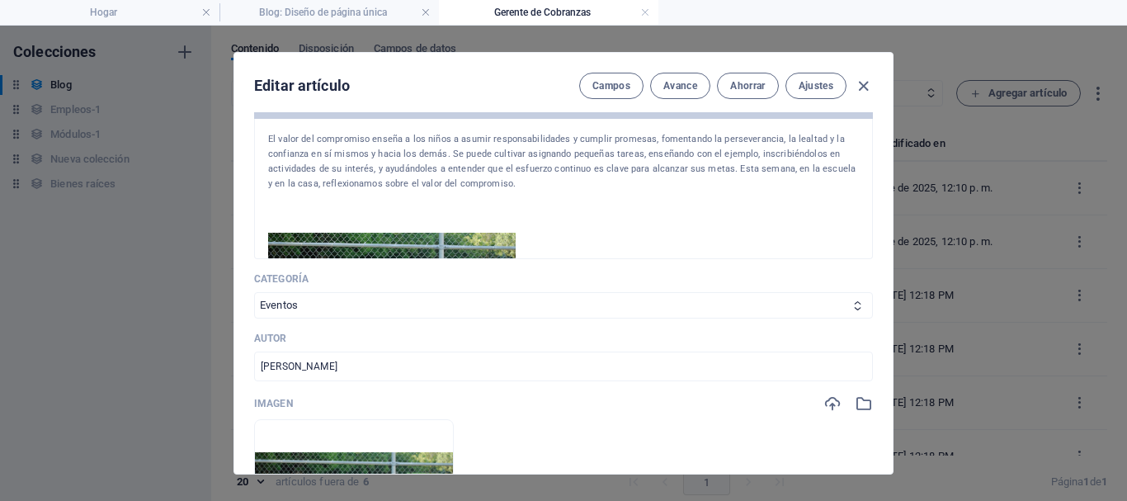
scroll to position [317, 0]
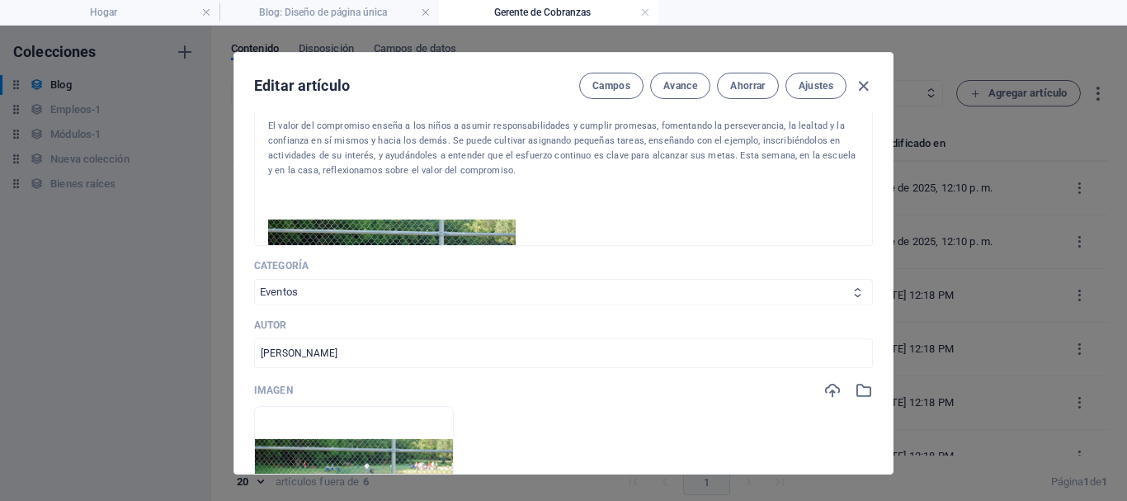
click at [389, 290] on select "Noticias Eventos Entrevistas Testimonios Otros" at bounding box center [563, 292] width 619 height 26
select select "Noticias"
click at [254, 279] on select "Noticias Eventos Entrevistas Testimonios Otros" at bounding box center [563, 292] width 619 height 26
click at [740, 90] on font "Ahorrar" at bounding box center [747, 86] width 35 height 12
click at [862, 87] on icon "button" at bounding box center [863, 86] width 19 height 19
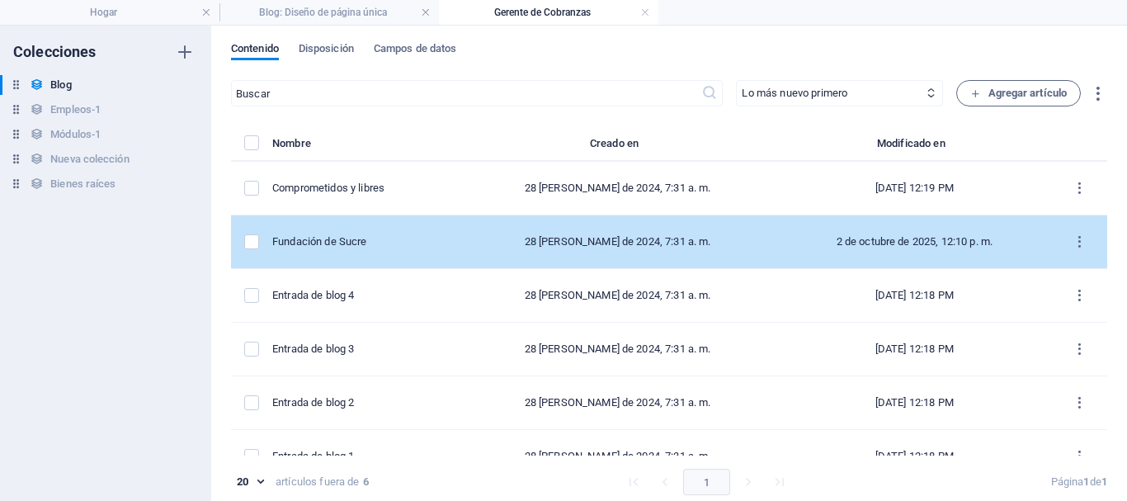
click at [394, 252] on td "Fundación de Sucre" at bounding box center [365, 242] width 186 height 54
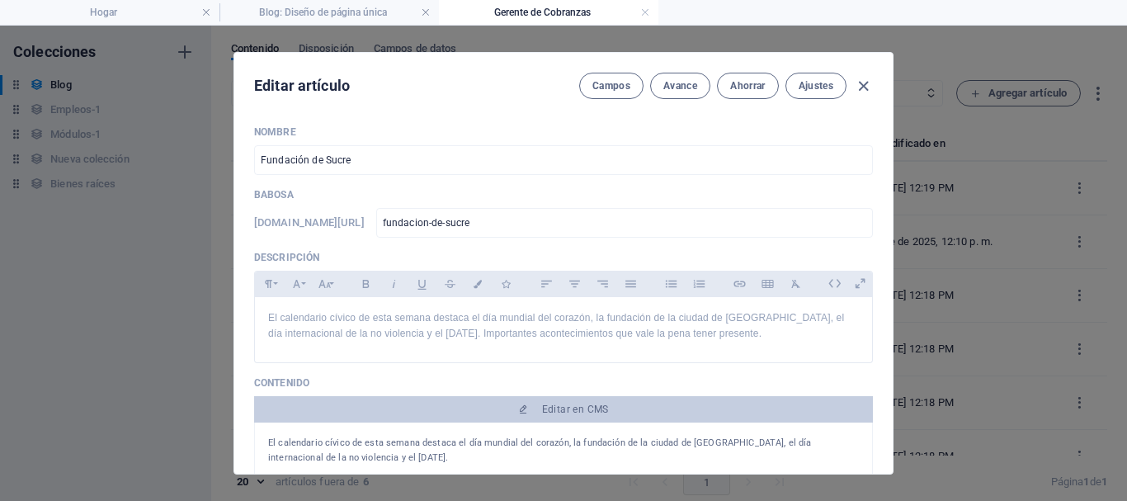
drag, startPoint x: 884, startPoint y: 169, endPoint x: 884, endPoint y: 195, distance: 25.6
click at [884, 195] on div "Nombre Fundación de Sucre ​ Babosa [DOMAIN_NAME][URL] fundacion-de-sucre ​ Desc…" at bounding box center [563, 292] width 658 height 361
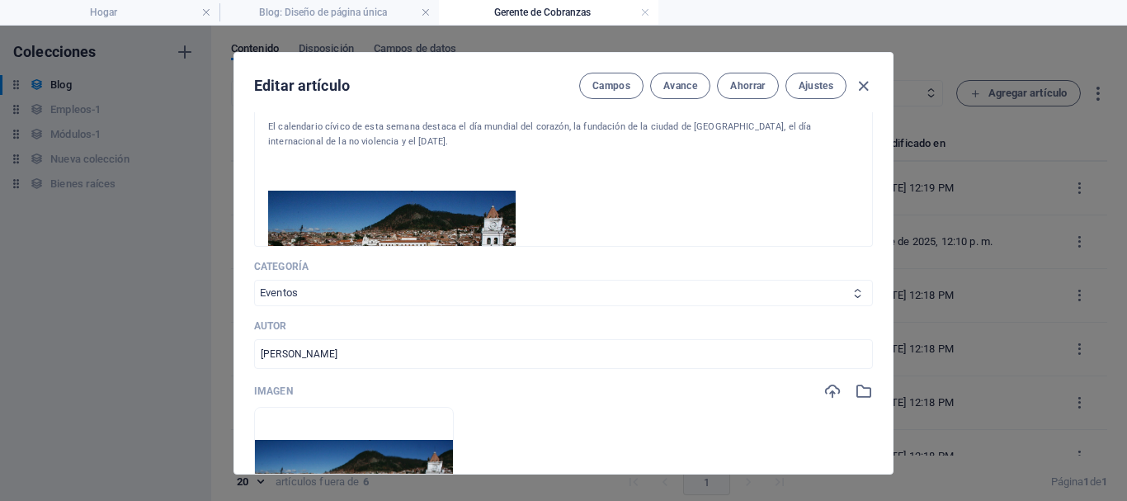
click at [403, 288] on select "Noticias Eventos Entrevistas Testimonios Otros" at bounding box center [563, 293] width 619 height 26
select select "Noticias"
click at [254, 280] on select "Noticias Eventos Entrevistas Testimonios Otros" at bounding box center [563, 293] width 619 height 26
click at [739, 93] on button "Ahorrar" at bounding box center [747, 86] width 61 height 26
click at [859, 88] on icon "button" at bounding box center [863, 86] width 19 height 19
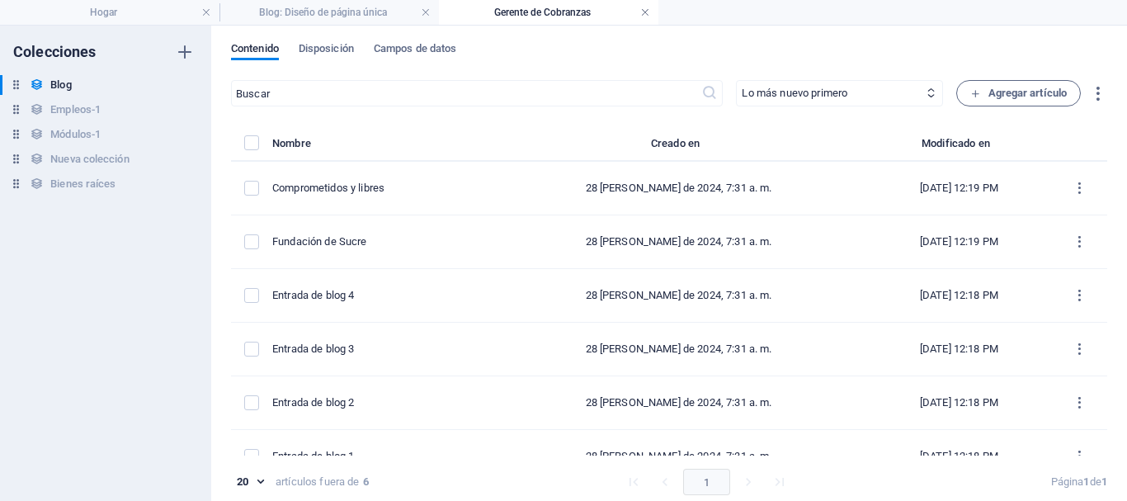
click at [644, 11] on link at bounding box center [645, 13] width 10 height 16
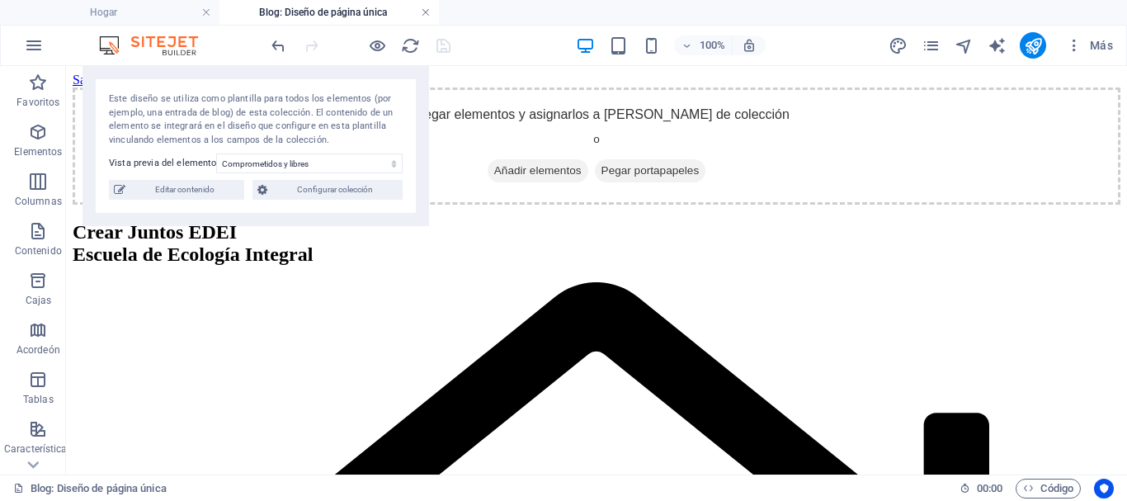
click at [427, 16] on link at bounding box center [426, 13] width 10 height 16
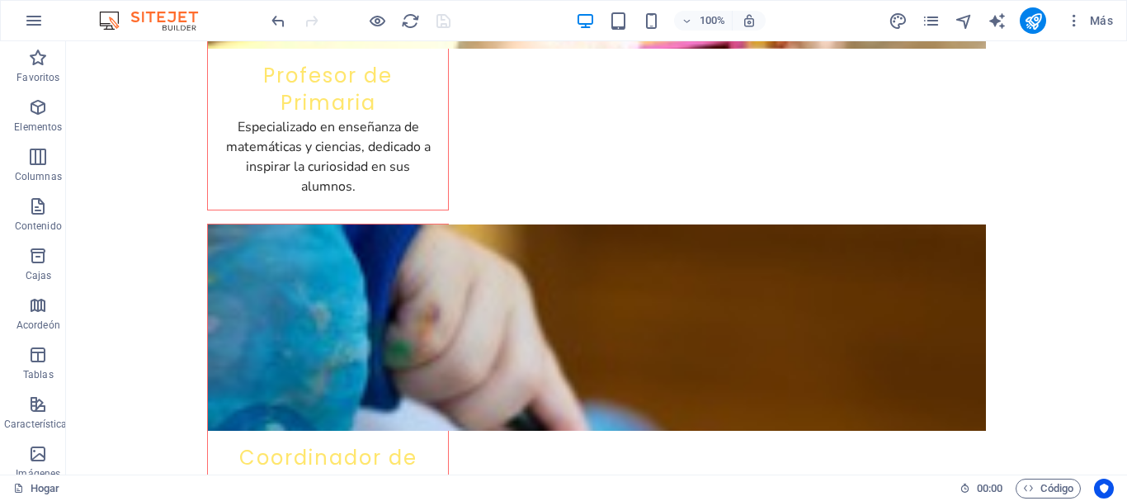
scroll to position [5690, 0]
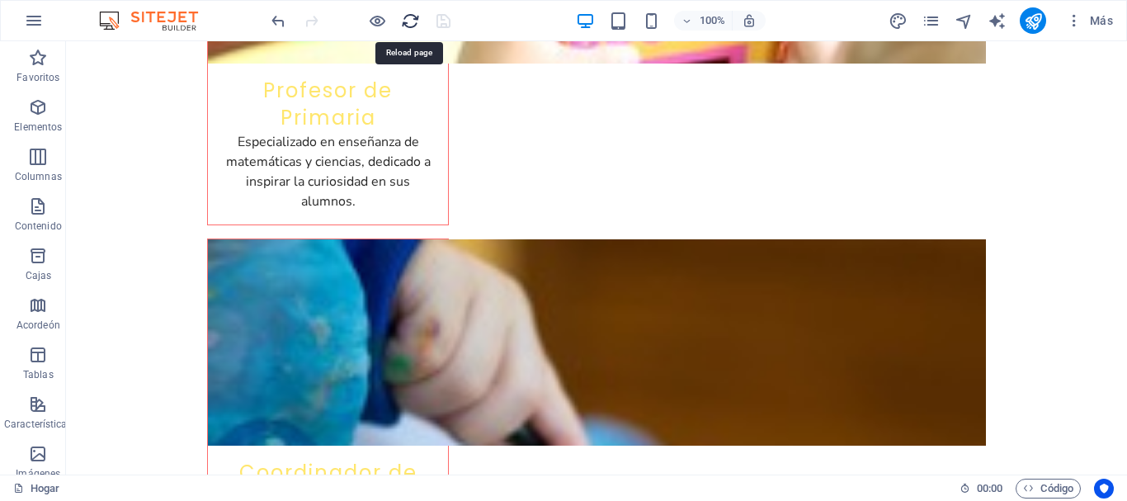
click at [409, 19] on icon "recargar" at bounding box center [410, 21] width 19 height 19
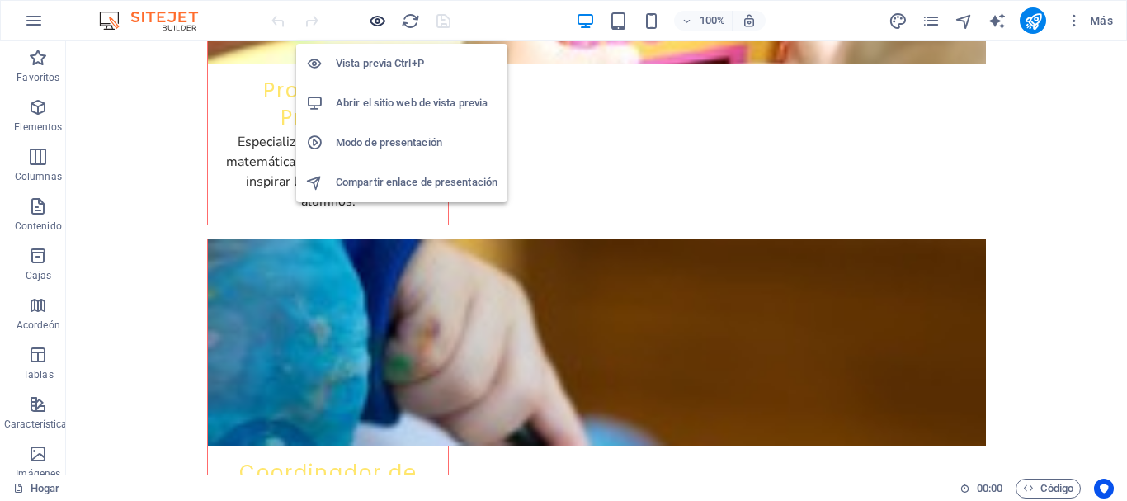
click at [378, 21] on icon "button" at bounding box center [377, 21] width 19 height 19
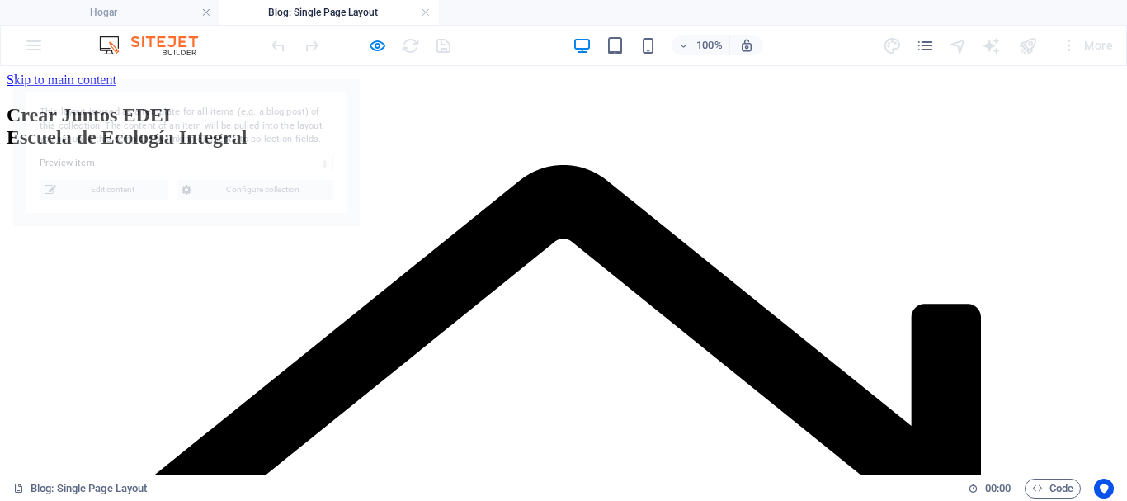
scroll to position [0, 0]
select select "68d47d14cd189cb9170e6b9d"
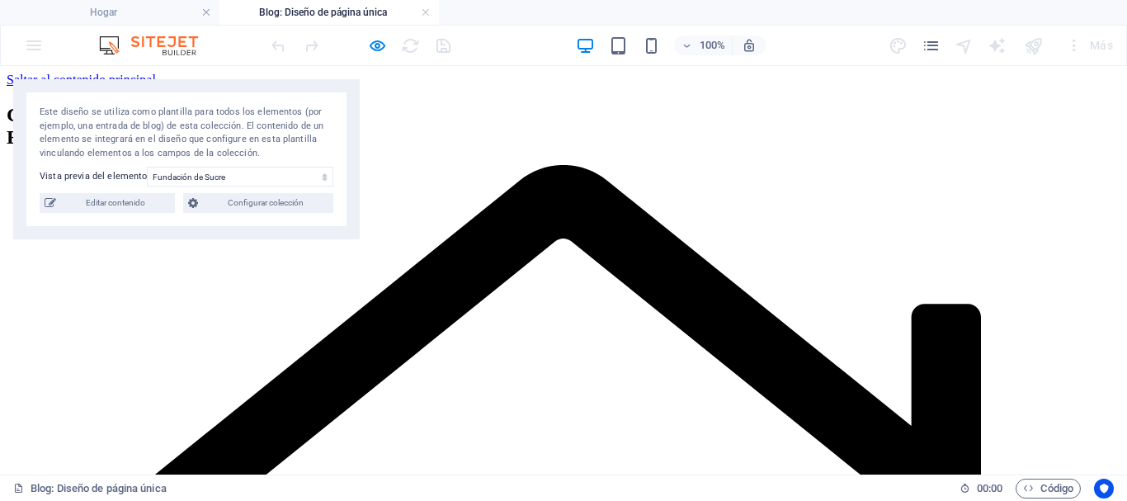
click at [191, 219] on div "Este diseño se utiliza como plantilla para todos los elementos (por ejemplo, un…" at bounding box center [186, 159] width 347 height 160
click at [163, 220] on div "Este diseño se utiliza como plantilla para todos los elementos (por ejemplo, un…" at bounding box center [186, 159] width 347 height 160
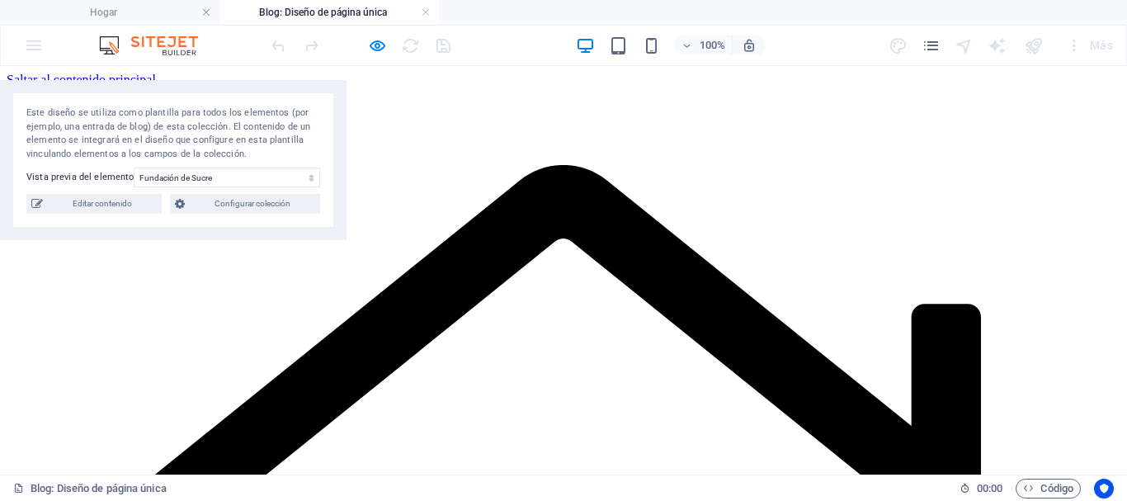
click at [366, 104] on div "Agregar elementos y asignarlos a [PERSON_NAME] de colección o Añadir elementos …" at bounding box center [564, 104] width 1114 height 0
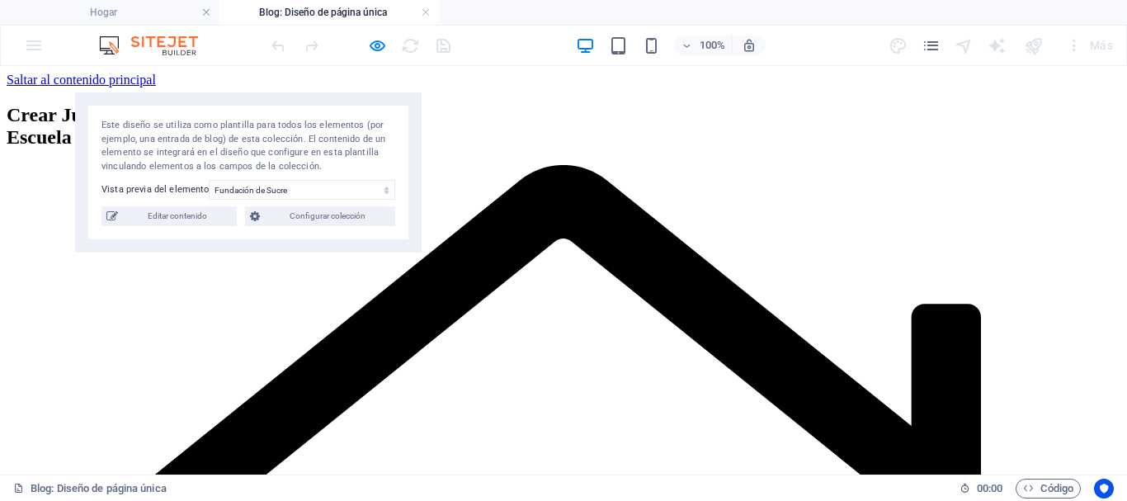
drag, startPoint x: 239, startPoint y: 130, endPoint x: 312, endPoint y: 139, distance: 73.2
click at [312, 139] on font "Este diseño se utiliza como plantilla para todos los elementos (por ejemplo, un…" at bounding box center [243, 146] width 284 height 52
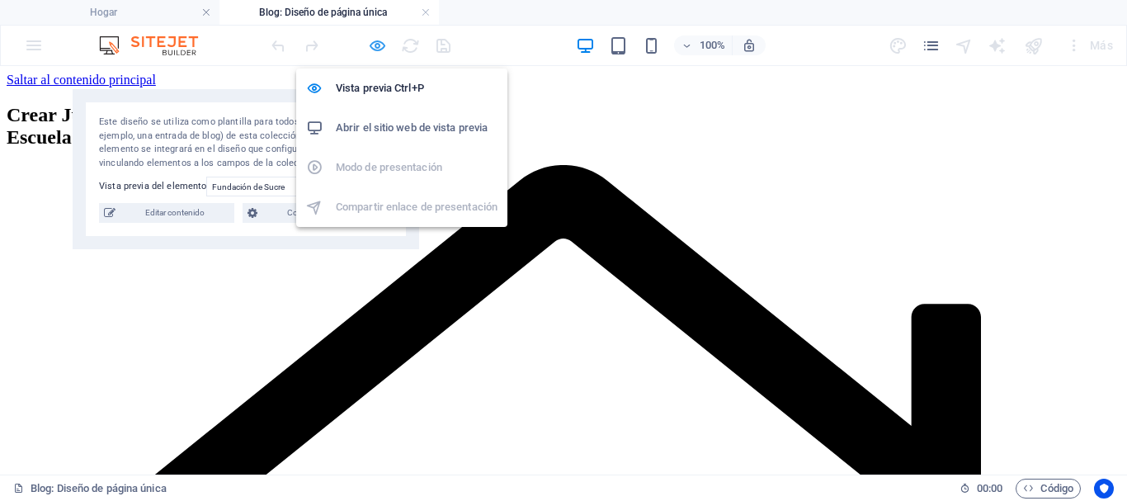
click at [376, 44] on icon "button" at bounding box center [377, 45] width 19 height 19
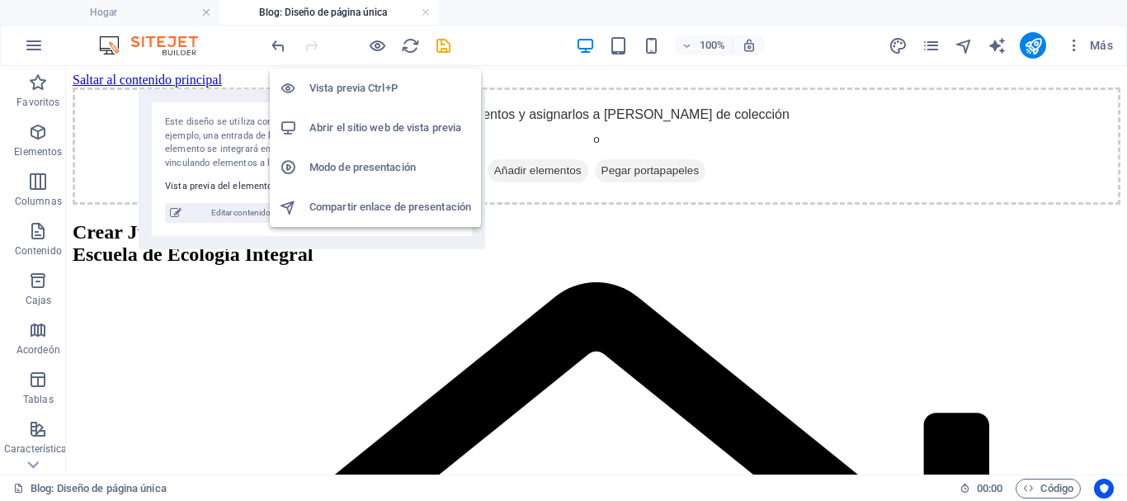
click at [406, 128] on font "Abrir el sitio web de vista previa" at bounding box center [385, 127] width 152 height 12
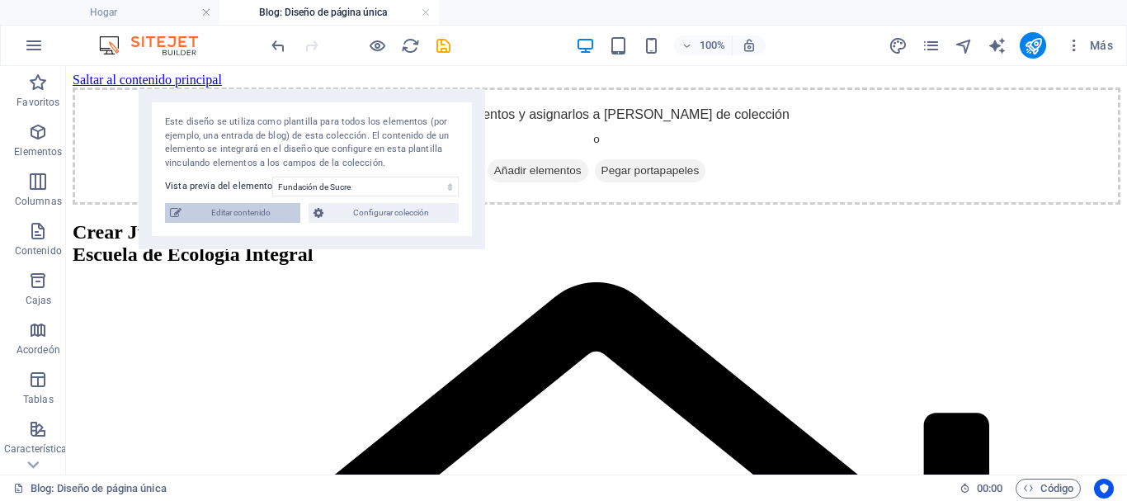
click at [242, 218] on span "Editar contenido" at bounding box center [240, 213] width 109 height 20
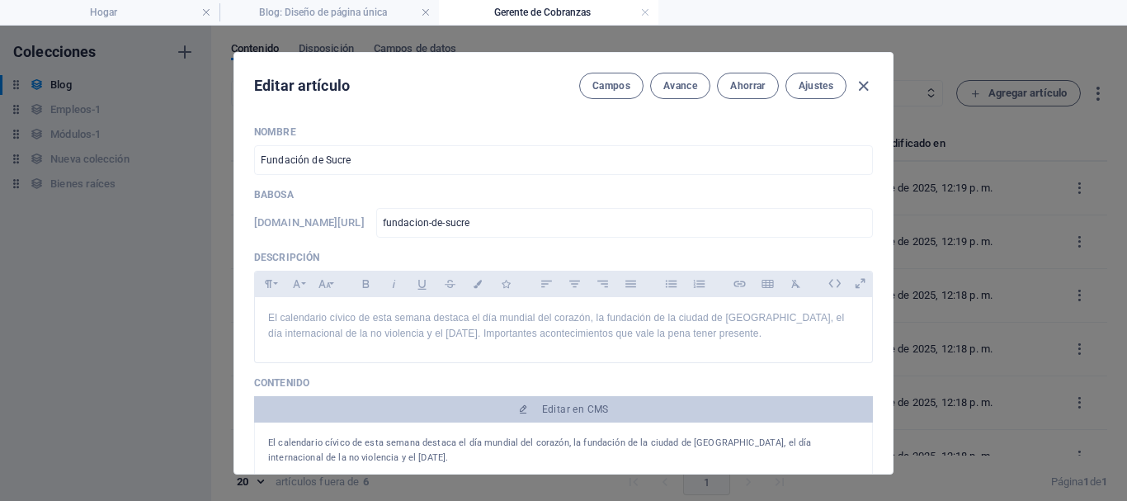
click at [886, 167] on div "Nombre Fundación de Sucre ​ Babosa [DOMAIN_NAME][URL] fundacion-de-sucre ​ Desc…" at bounding box center [563, 292] width 658 height 361
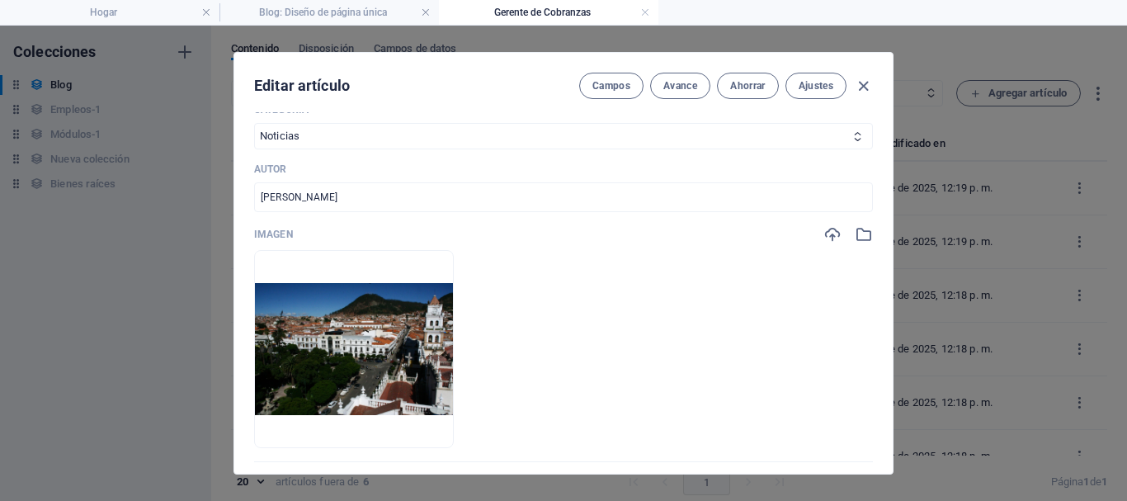
scroll to position [482, 0]
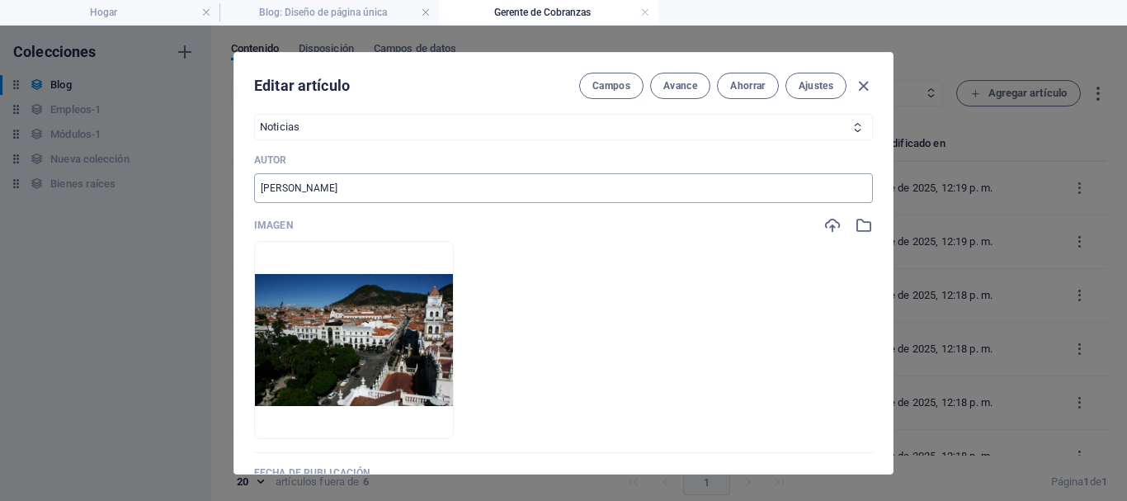
click at [344, 180] on input "[PERSON_NAME]" at bounding box center [563, 188] width 619 height 30
click at [344, 183] on input "[PERSON_NAME]" at bounding box center [563, 188] width 619 height 30
drag, startPoint x: 344, startPoint y: 183, endPoint x: 247, endPoint y: 204, distance: 99.5
click at [247, 204] on div "Nombre Fundación de Sucre ​ Babosa [DOMAIN_NAME][URL] fundacion-de-sucre ​ Desc…" at bounding box center [563, 292] width 658 height 361
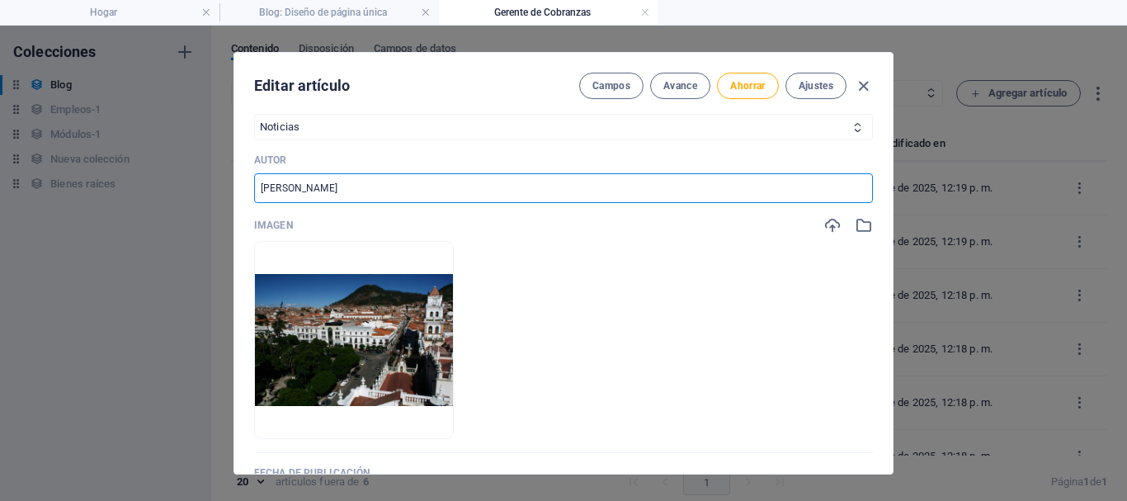
type input "[PERSON_NAME]"
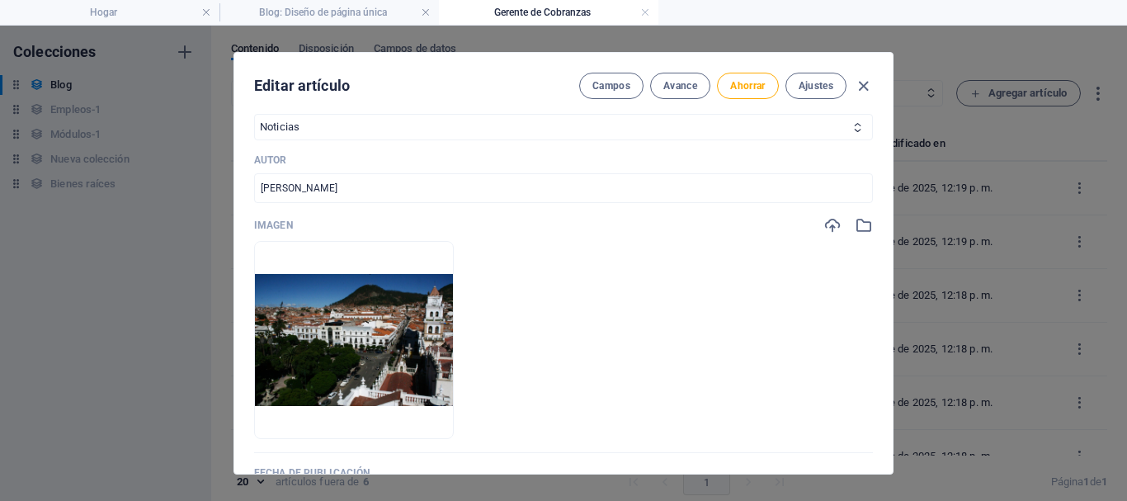
drag, startPoint x: 887, startPoint y: 257, endPoint x: 895, endPoint y: 291, distance: 34.8
click at [895, 291] on div "Editar artículo [PERSON_NAME] Avance Ahorrar Ajustes Nombre Fundación de Sucre …" at bounding box center [563, 263] width 1127 height 475
click at [887, 264] on div "Nombre Fundación de Sucre ​ Babosa [DOMAIN_NAME][URL] fundacion-de-sucre ​ Desc…" at bounding box center [563, 292] width 658 height 361
drag, startPoint x: 887, startPoint y: 264, endPoint x: 890, endPoint y: 300, distance: 36.5
click at [890, 300] on div "Nombre Fundación de Sucre ​ Babosa [DOMAIN_NAME][URL] fundacion-de-sucre ​ Desc…" at bounding box center [563, 292] width 658 height 361
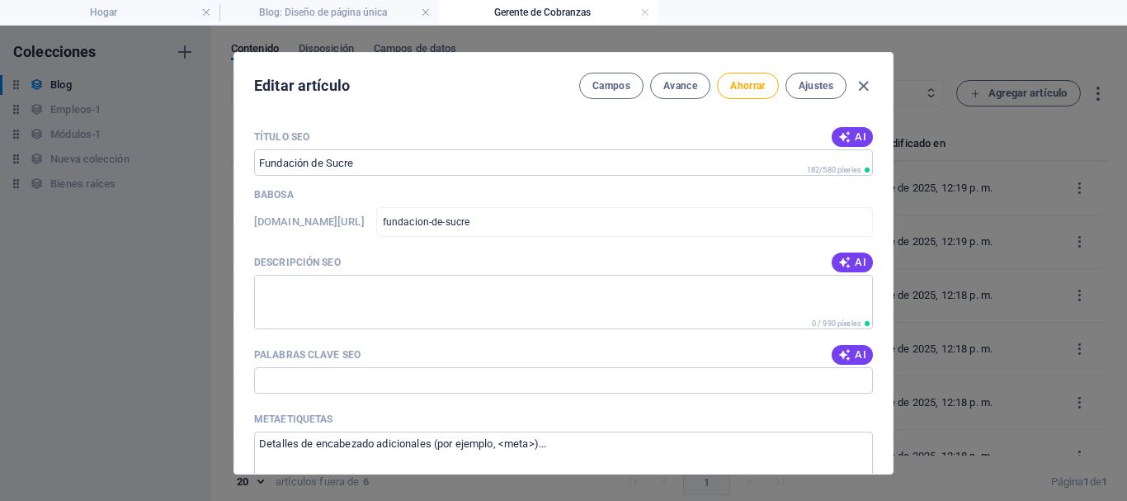
scroll to position [669, 0]
